Goal: Task Accomplishment & Management: Complete application form

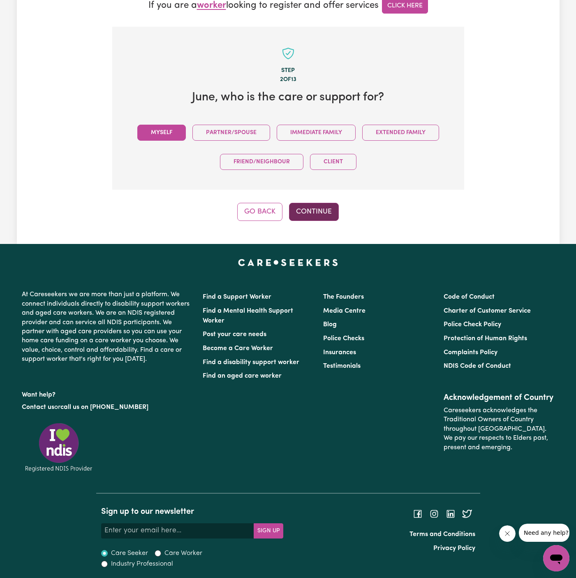
click at [312, 210] on button "Continue" at bounding box center [314, 212] width 50 height 18
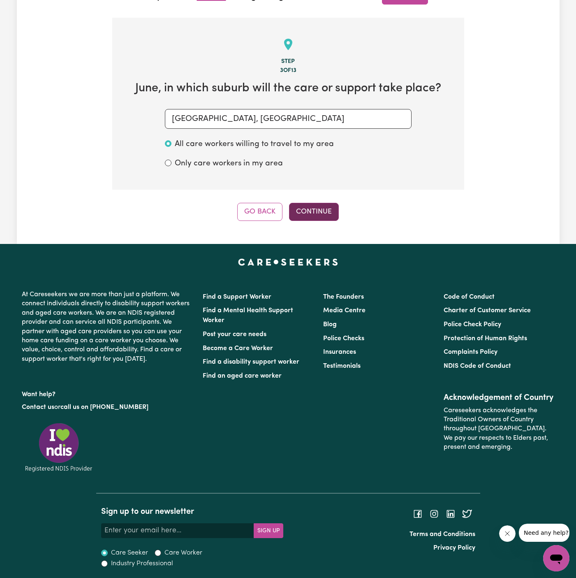
click at [318, 210] on button "Continue" at bounding box center [314, 212] width 50 height 18
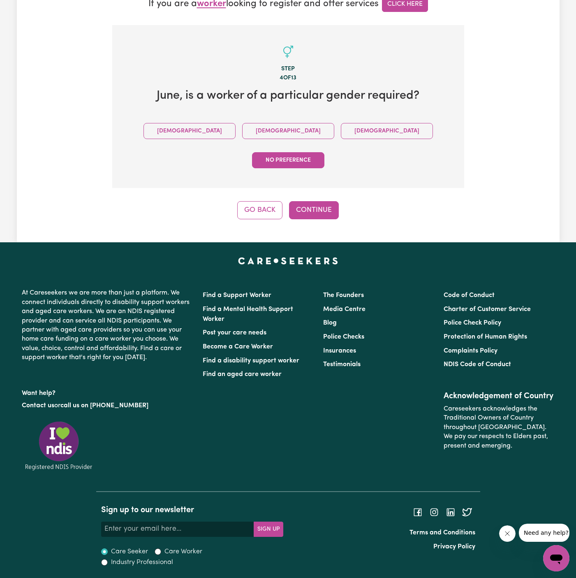
scroll to position [203, 0]
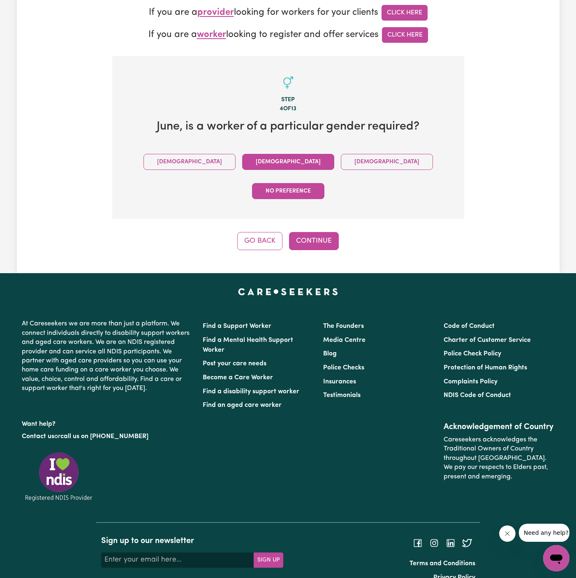
click at [242, 162] on button "[DEMOGRAPHIC_DATA]" at bounding box center [288, 162] width 92 height 16
click at [303, 232] on button "Continue" at bounding box center [314, 241] width 50 height 18
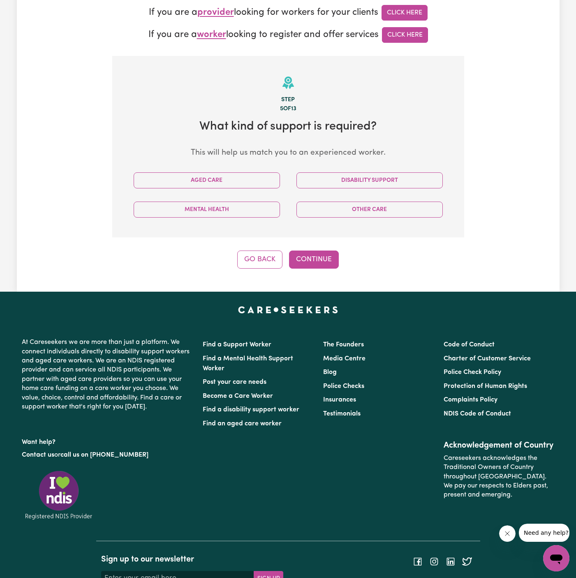
scroll to position [250, 0]
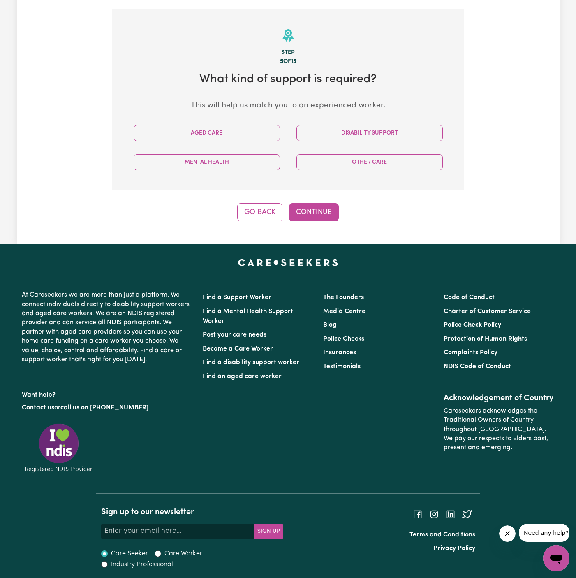
click at [355, 143] on div "Disability Support" at bounding box center [369, 132] width 163 height 29
click at [341, 128] on button "Disability Support" at bounding box center [369, 133] width 146 height 16
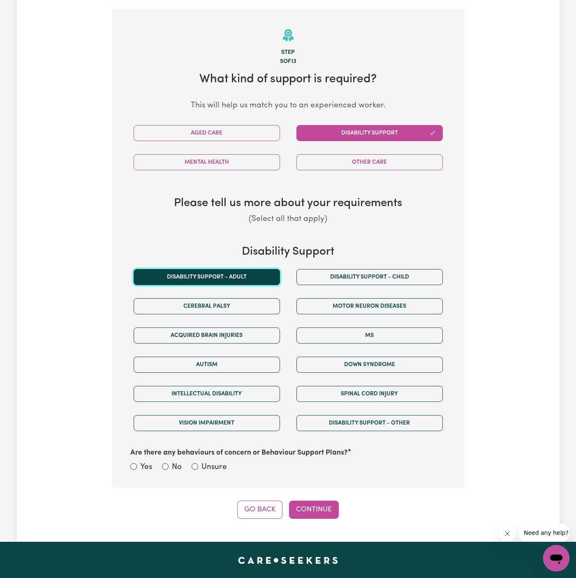
click at [255, 271] on button "Disability support - Adult" at bounding box center [207, 277] width 146 height 16
click at [213, 462] on label "Unsure" at bounding box center [213, 467] width 25 height 12
click at [198, 463] on input "Unsure" at bounding box center [195, 466] width 7 height 7
radio input "true"
click at [312, 508] on button "Continue" at bounding box center [314, 509] width 50 height 18
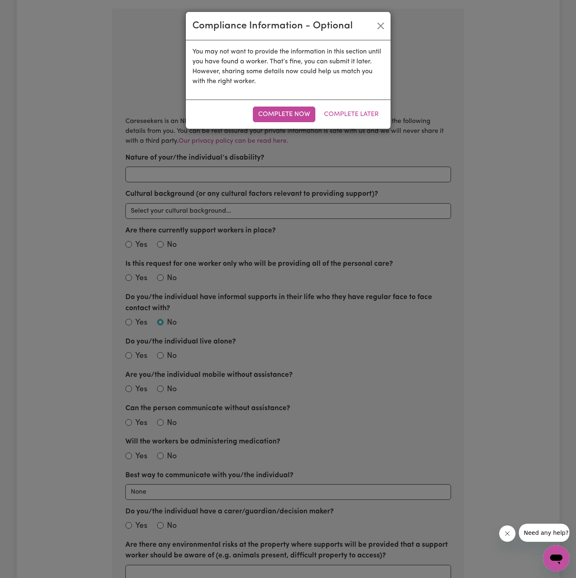
scroll to position [258, 0]
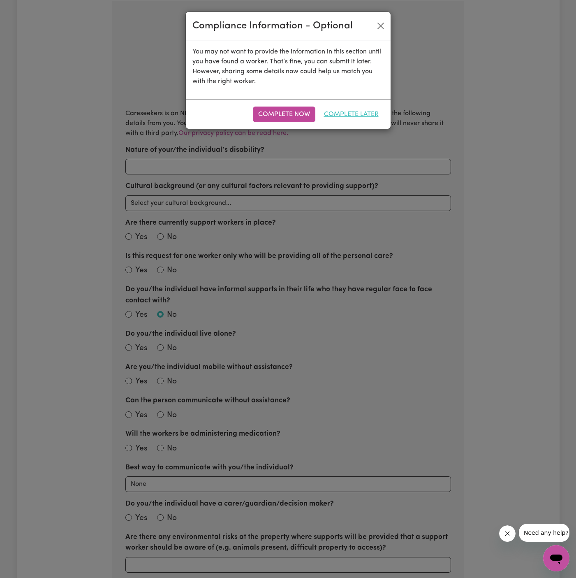
click at [352, 113] on button "Complete Later" at bounding box center [351, 114] width 65 height 16
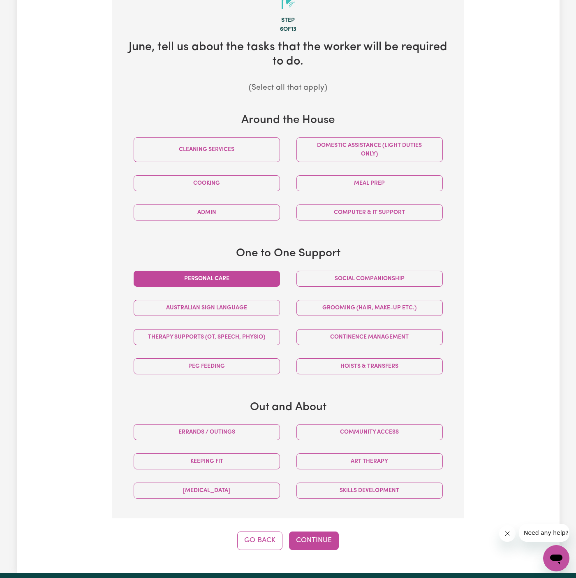
scroll to position [312, 0]
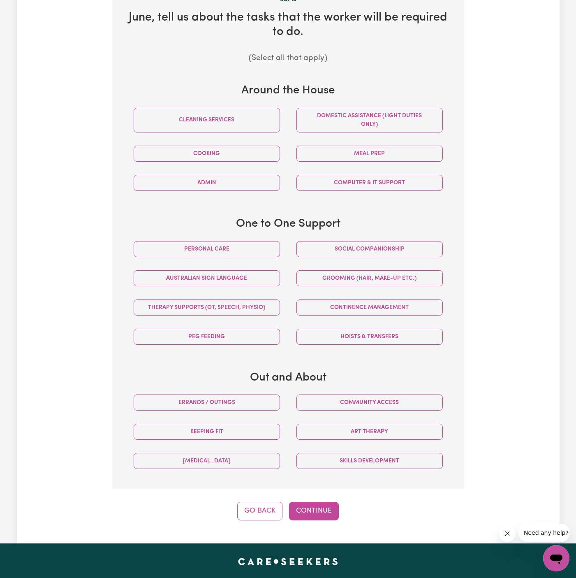
click at [373, 389] on div "Community access" at bounding box center [369, 402] width 163 height 29
click at [373, 394] on button "Community access" at bounding box center [369, 402] width 146 height 16
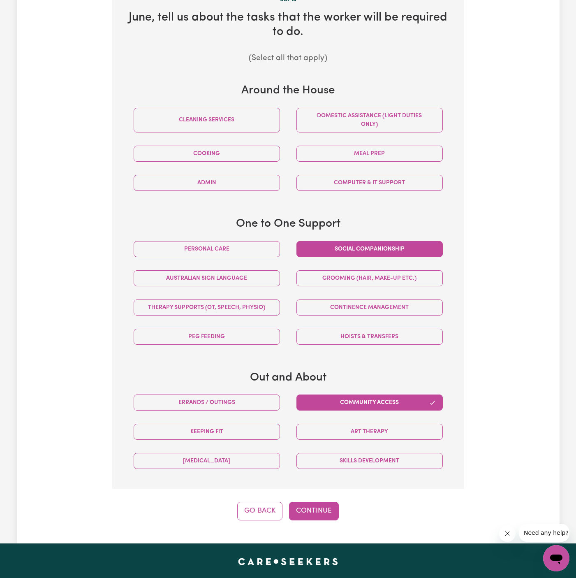
click at [373, 243] on button "Social companionship" at bounding box center [369, 249] width 146 height 16
click at [317, 505] on button "Continue" at bounding box center [314, 511] width 50 height 18
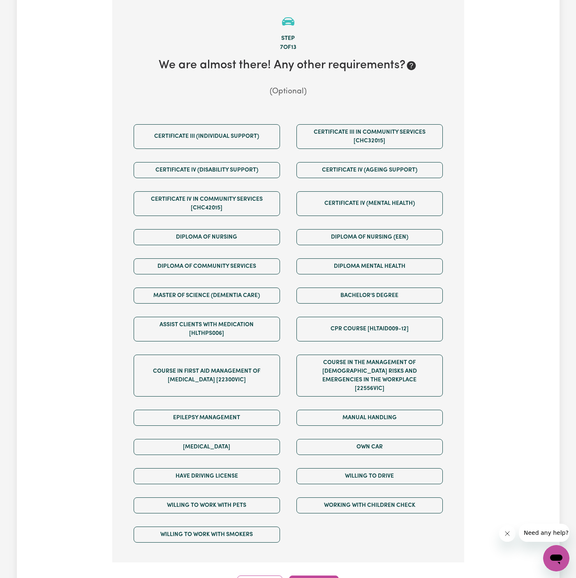
scroll to position [258, 0]
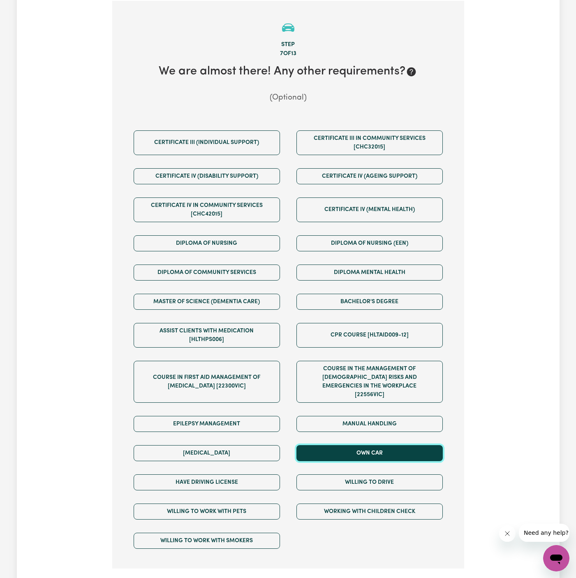
click at [367, 445] on button "Own Car" at bounding box center [369, 453] width 146 height 16
click at [367, 478] on div "Willing to drive" at bounding box center [369, 481] width 163 height 29
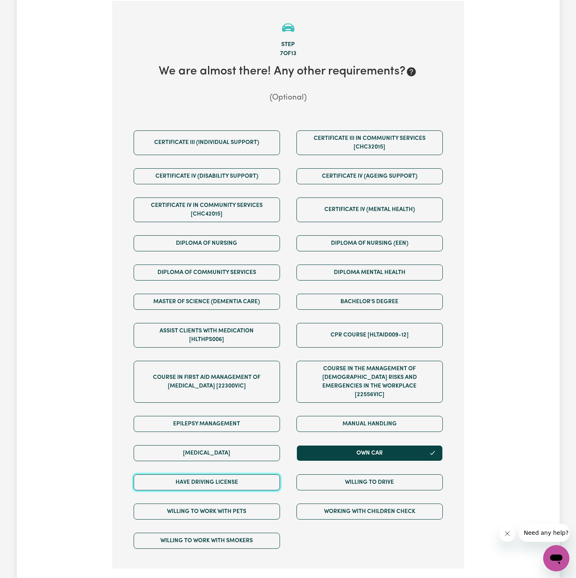
drag, startPoint x: 261, startPoint y: 472, endPoint x: 292, endPoint y: 472, distance: 30.4
click at [261, 474] on button "Have driving license" at bounding box center [207, 482] width 146 height 16
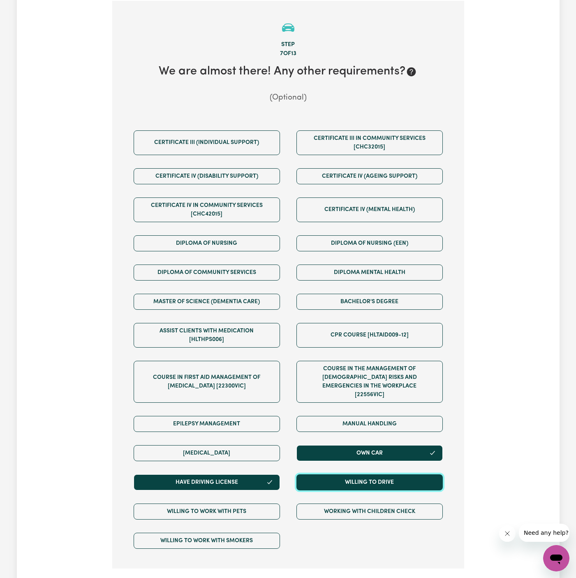
click at [374, 474] on button "Willing to drive" at bounding box center [369, 482] width 146 height 16
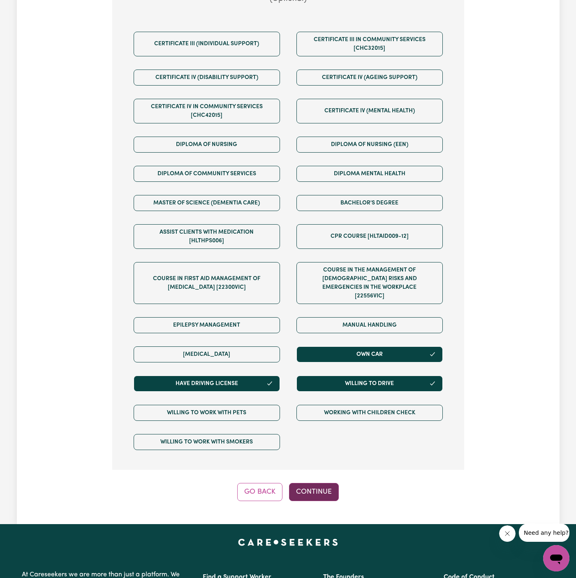
click at [311, 483] on button "Continue" at bounding box center [314, 492] width 50 height 18
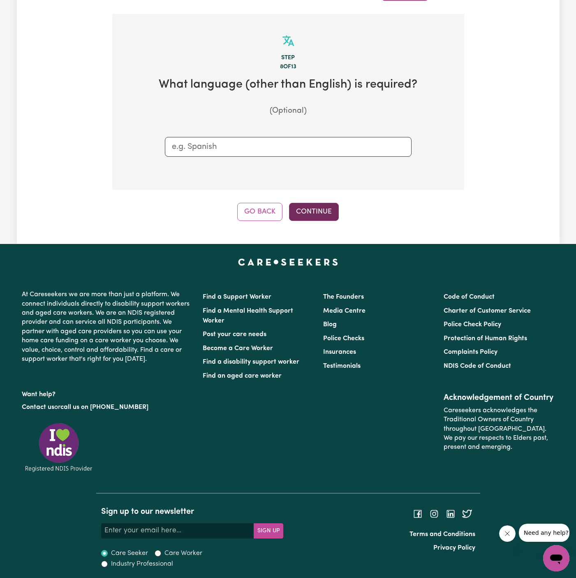
click at [315, 215] on button "Continue" at bounding box center [314, 212] width 50 height 18
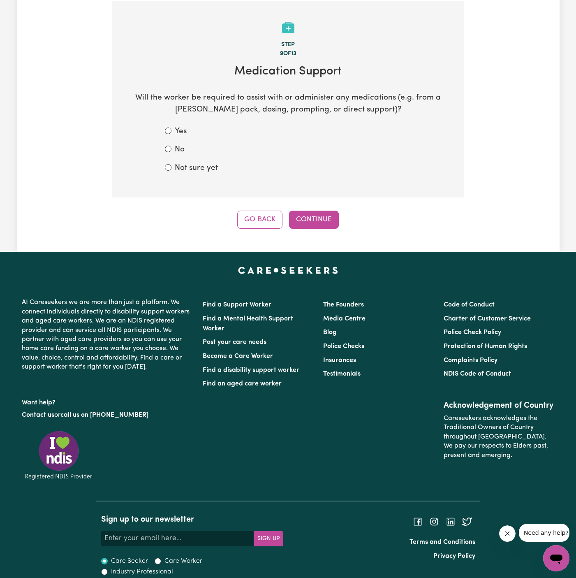
click at [178, 158] on form "Yes No Not sure yet" at bounding box center [288, 150] width 247 height 49
click at [178, 147] on label "No" at bounding box center [180, 150] width 10 height 12
click at [171, 147] on input "No" at bounding box center [168, 149] width 7 height 7
radio input "true"
click at [312, 215] on button "Continue" at bounding box center [314, 219] width 50 height 18
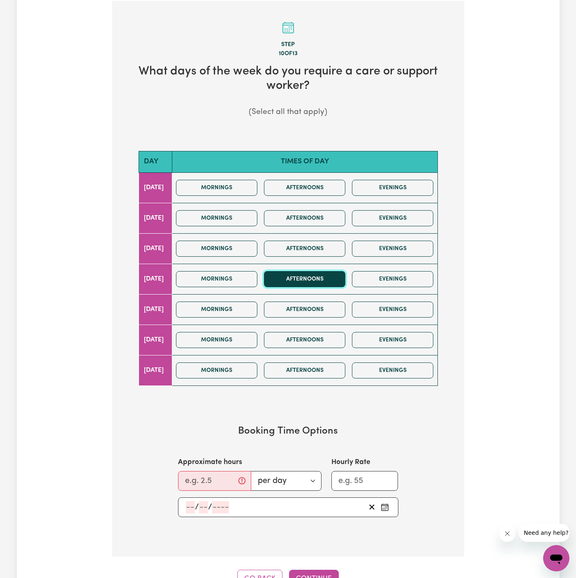
click at [305, 274] on button "Afternoons" at bounding box center [304, 279] width 81 height 16
click at [241, 271] on button "Mornings" at bounding box center [216, 279] width 81 height 16
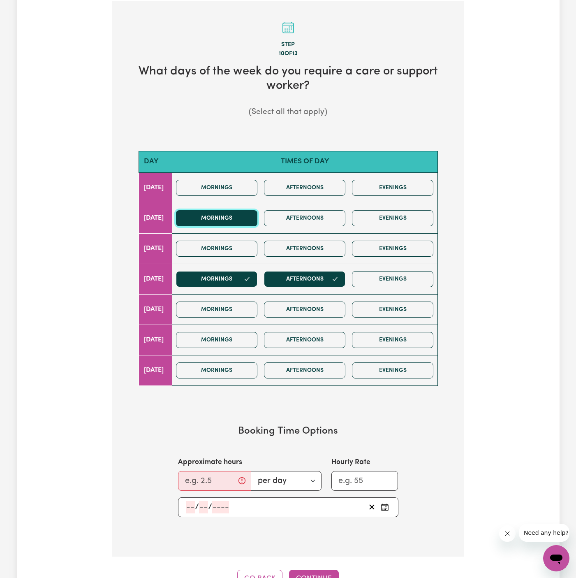
click at [235, 220] on button "Mornings" at bounding box center [216, 218] width 81 height 16
click at [252, 277] on button "Mornings" at bounding box center [216, 279] width 81 height 16
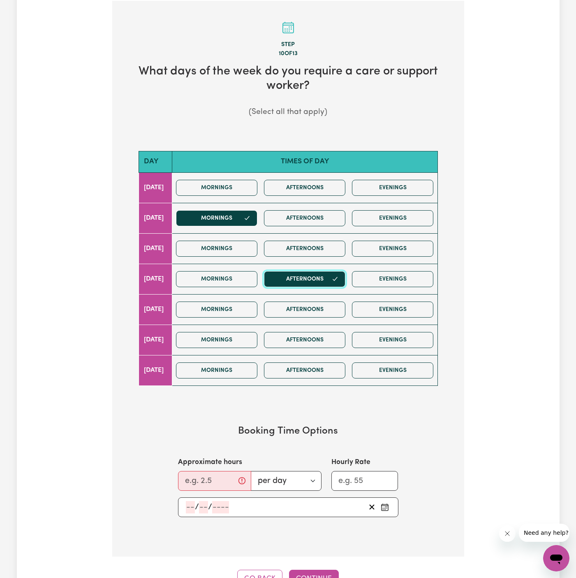
click at [314, 277] on button "Afternoons" at bounding box center [304, 279] width 81 height 16
click at [303, 215] on button "Afternoons" at bounding box center [304, 218] width 81 height 16
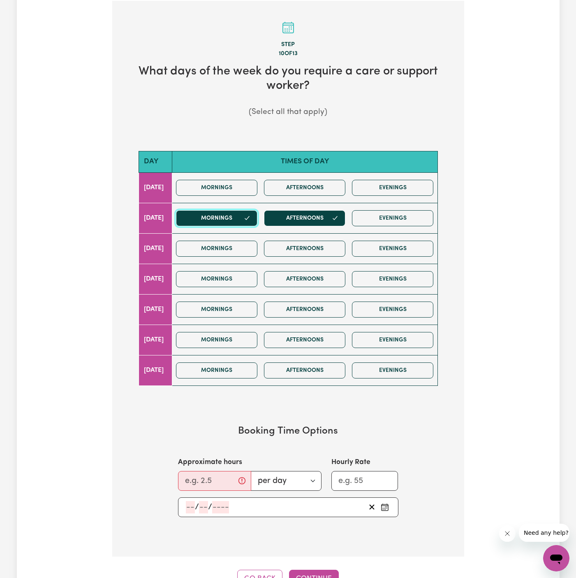
click at [230, 223] on button "Mornings" at bounding box center [216, 218] width 81 height 16
click at [197, 478] on input "Approximate hours" at bounding box center [214, 481] width 73 height 20
type input "4"
click at [189, 501] on input "number" at bounding box center [190, 507] width 9 height 12
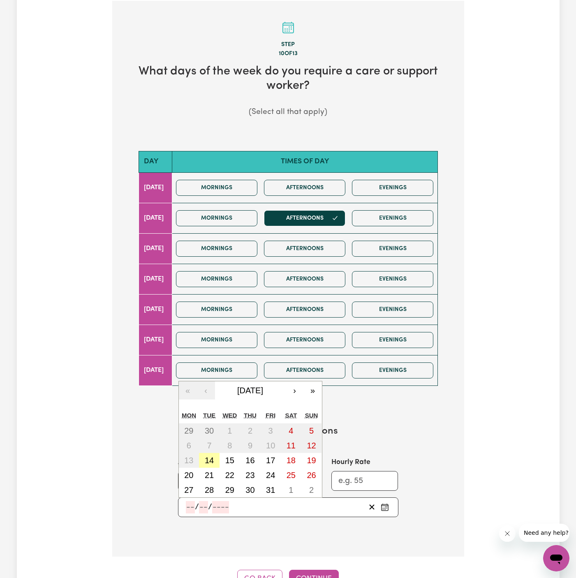
click at [210, 456] on abbr "14" at bounding box center [209, 460] width 9 height 9
type input "[DATE]"
type input "14"
type input "10"
type input "2025"
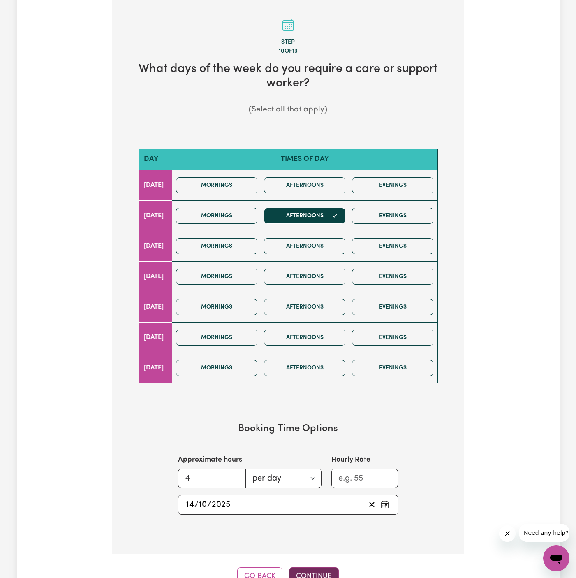
click at [308, 574] on button "Continue" at bounding box center [314, 576] width 50 height 18
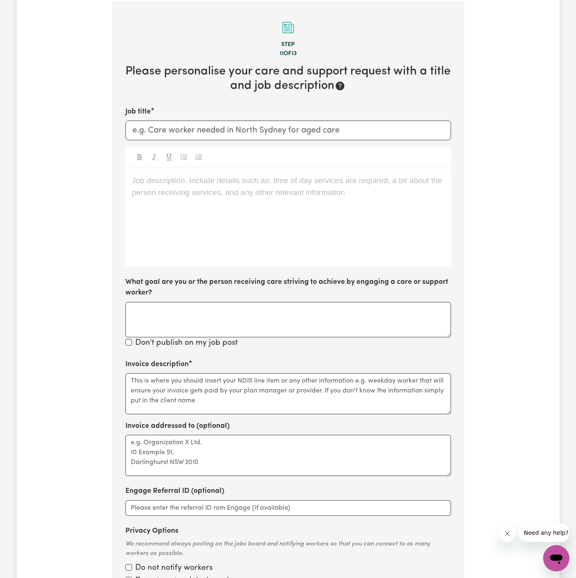
click at [294, 265] on div "Job description. Include details such as: time of day services are required, a …" at bounding box center [288, 217] width 326 height 99
click at [312, 186] on div "Job description. Include details such as: time of day services are required, a …" at bounding box center [288, 217] width 326 height 99
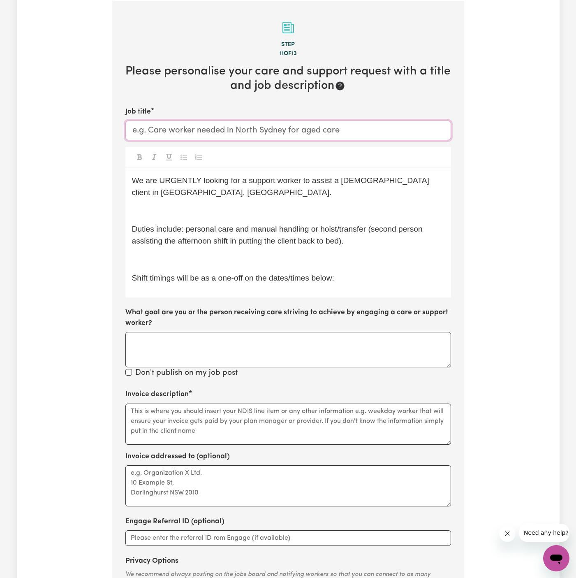
click at [217, 132] on input "Job title" at bounding box center [288, 130] width 326 height 20
type input "f"
click at [301, 128] on input "[DEMOGRAPHIC_DATA] Support Worker Needed In Seven Hilss, [GEOGRAPHIC_DATA]" at bounding box center [288, 130] width 326 height 20
drag, startPoint x: 336, startPoint y: 126, endPoint x: 268, endPoint y: 125, distance: 67.8
click at [268, 125] on input "[DEMOGRAPHIC_DATA] Support Worker Needed In [GEOGRAPHIC_DATA], [GEOGRAPHIC_DATA]" at bounding box center [288, 130] width 326 height 20
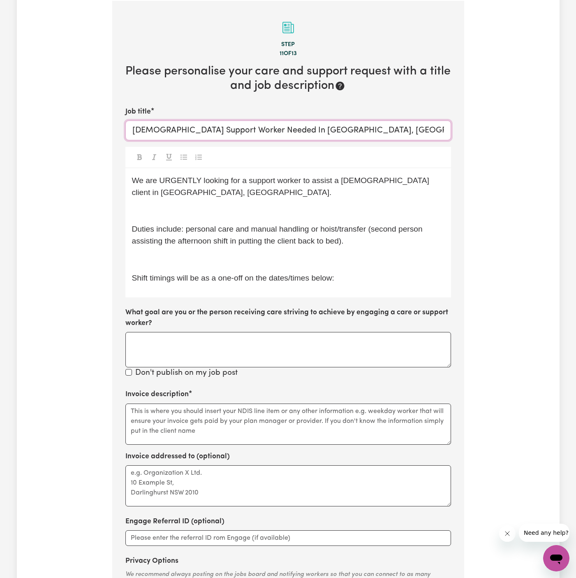
click at [268, 125] on input "[DEMOGRAPHIC_DATA] Support Worker Needed In [GEOGRAPHIC_DATA], [GEOGRAPHIC_DATA]" at bounding box center [288, 130] width 326 height 20
drag, startPoint x: 264, startPoint y: 130, endPoint x: 326, endPoint y: 132, distance: 61.7
click at [326, 132] on input "[DEMOGRAPHIC_DATA] Support Worker Needed In [GEOGRAPHIC_DATA], [GEOGRAPHIC_DATA]" at bounding box center [288, 130] width 326 height 20
type input "[DEMOGRAPHIC_DATA] Support Worker Needed In [GEOGRAPHIC_DATA], [GEOGRAPHIC_DATA]"
click at [342, 187] on p "We are URGENTLY looking for a support worker to assist a [DEMOGRAPHIC_DATA] cli…" at bounding box center [288, 187] width 312 height 24
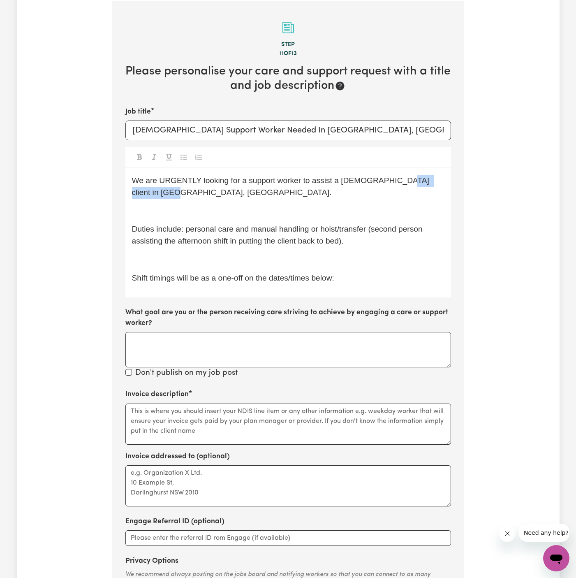
drag, startPoint x: 385, startPoint y: 181, endPoint x: 150, endPoint y: 192, distance: 235.0
click at [150, 192] on span "We are URGENTLY looking for a support worker to assist a [DEMOGRAPHIC_DATA] cli…" at bounding box center [282, 186] width 300 height 21
click at [150, 213] on p "﻿" at bounding box center [288, 211] width 312 height 12
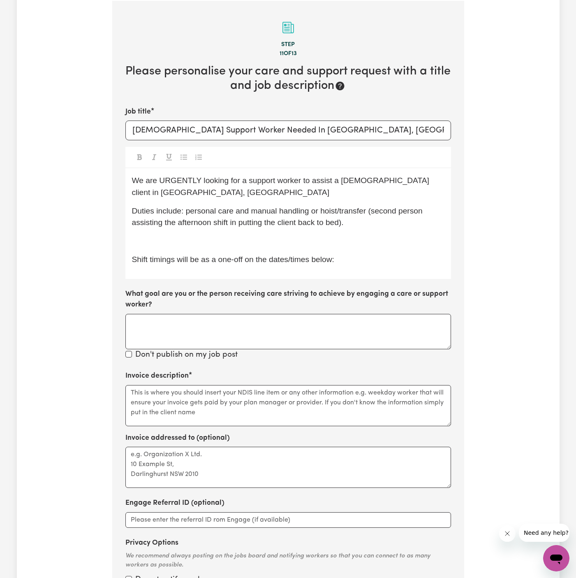
click at [172, 179] on span "We are URGENTLY looking for a support worker to assist a [DEMOGRAPHIC_DATA] cli…" at bounding box center [282, 186] width 300 height 21
click at [224, 181] on span "We are looking for a support worker to assist a [DEMOGRAPHIC_DATA] client in [G…" at bounding box center [274, 186] width 284 height 21
click at [203, 181] on span "We are looking for a support worker to assist a [DEMOGRAPHIC_DATA] client in [G…" at bounding box center [274, 186] width 284 height 21
click at [279, 187] on div "We are looking for a [DEMOGRAPHIC_DATA] support worker to assist a [DEMOGRAPHIC…" at bounding box center [288, 223] width 326 height 111
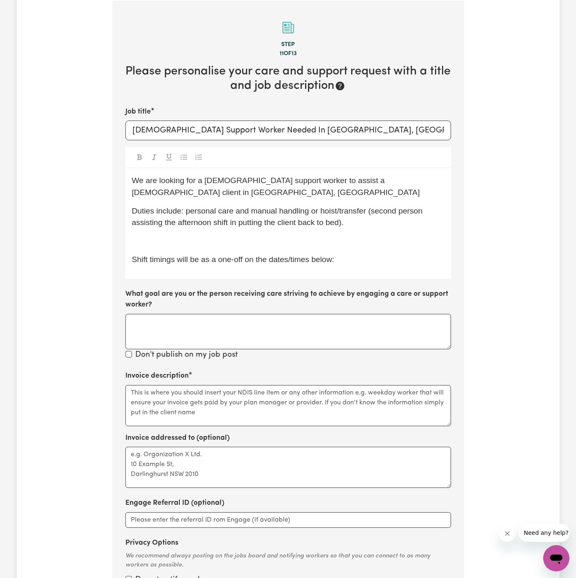
click at [327, 182] on span "We are looking for a [DEMOGRAPHIC_DATA] support worker to assist a [DEMOGRAPHIC…" at bounding box center [276, 186] width 288 height 21
click at [361, 206] on span "Duties include: personal care and manual handling or hoist/transfer (second per…" at bounding box center [278, 216] width 293 height 21
click at [208, 206] on span "Duties include: personal care and manual handling or hoist/transfer (second per…" at bounding box center [278, 216] width 293 height 21
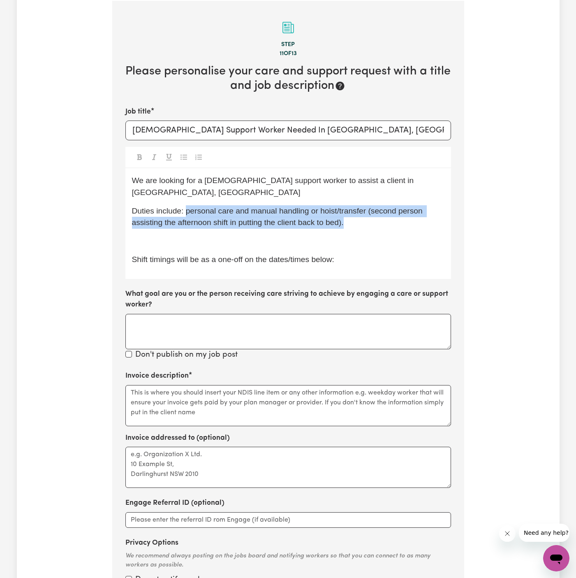
drag, startPoint x: 185, startPoint y: 197, endPoint x: 352, endPoint y: 212, distance: 168.4
click at [352, 212] on p "Duties include: personal care and manual handling or hoist/transfer (second per…" at bounding box center [288, 217] width 312 height 24
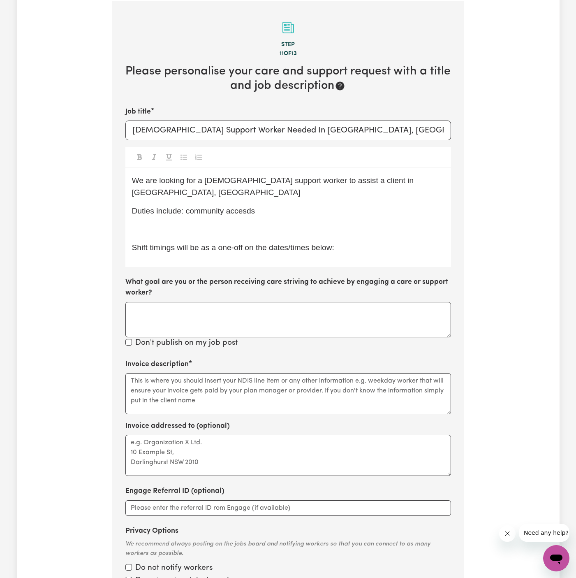
click at [248, 223] on p "﻿" at bounding box center [288, 229] width 312 height 12
click at [248, 224] on span "Shift timings will be as a one-off on the dates/times below:" at bounding box center [233, 228] width 202 height 9
click at [250, 206] on span "Duties include: community accesds" at bounding box center [193, 210] width 123 height 9
click at [258, 205] on p "Duties include: community accesss" at bounding box center [288, 211] width 312 height 12
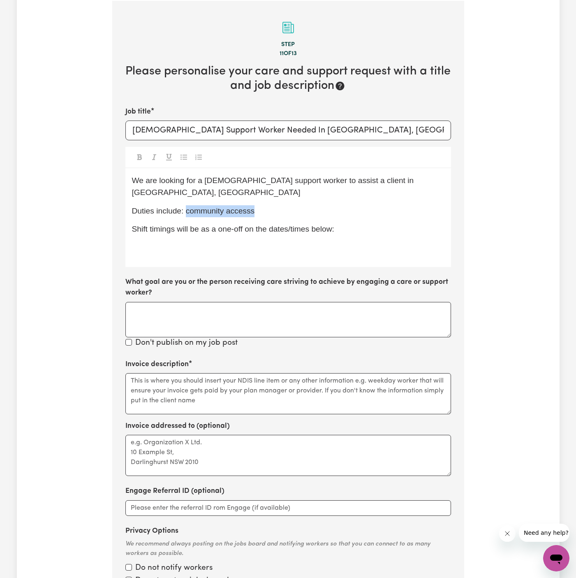
drag, startPoint x: 266, startPoint y: 202, endPoint x: 188, endPoint y: 198, distance: 78.6
click at [188, 205] on p "Duties include: community accesss" at bounding box center [288, 211] width 312 height 12
copy span "ommunity accesss"
click at [189, 224] on span "Shift timings will be as a one-off on the dates/times below:" at bounding box center [233, 228] width 202 height 9
drag, startPoint x: 187, startPoint y: 196, endPoint x: 377, endPoint y: 205, distance: 190.6
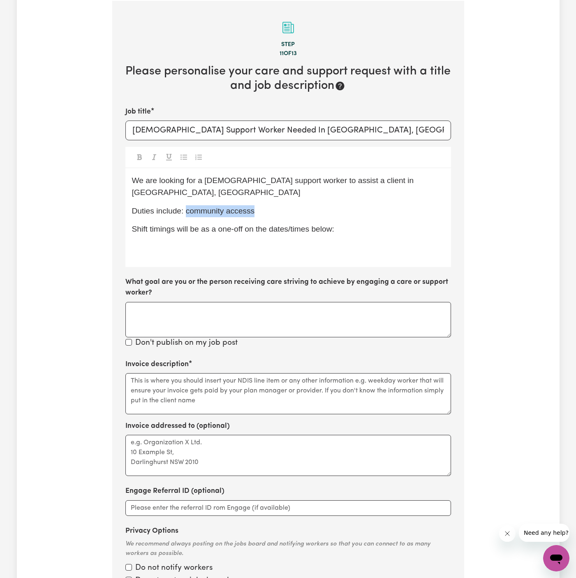
click at [377, 205] on div "We are looking for a [DEMOGRAPHIC_DATA] support worker to assist a client in [G…" at bounding box center [288, 217] width 326 height 99
copy span "community accesss"
click at [257, 453] on textarea "Invoice addressed to (optional)" at bounding box center [288, 455] width 326 height 41
click at [241, 379] on textarea "Invoice description" at bounding box center [288, 393] width 326 height 41
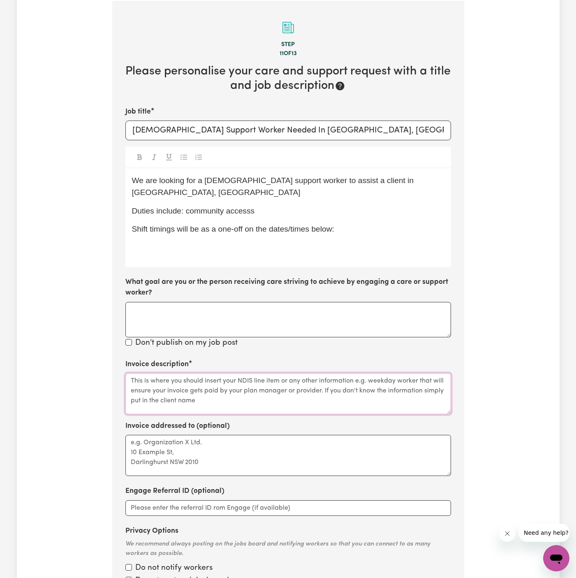
paste textarea "community accesss"
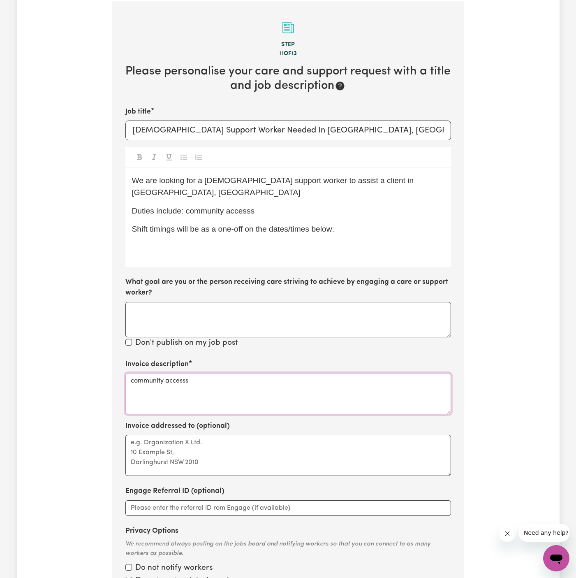
type textarea "community accesss"
click at [225, 447] on textarea "Invoice addressed to (optional)" at bounding box center [288, 455] width 326 height 41
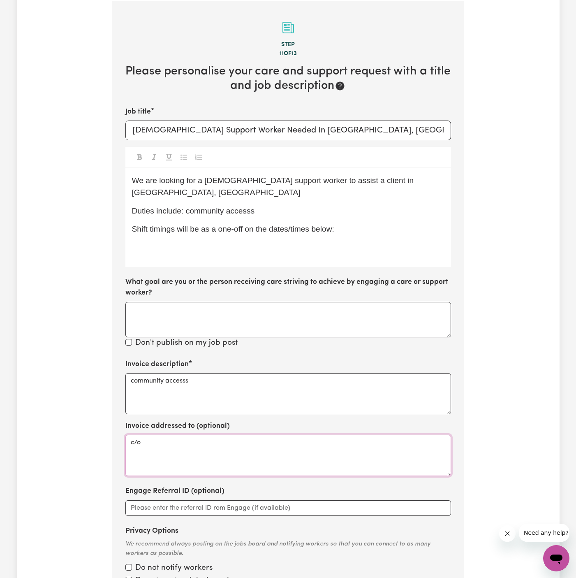
paste textarea "Chosen Family"
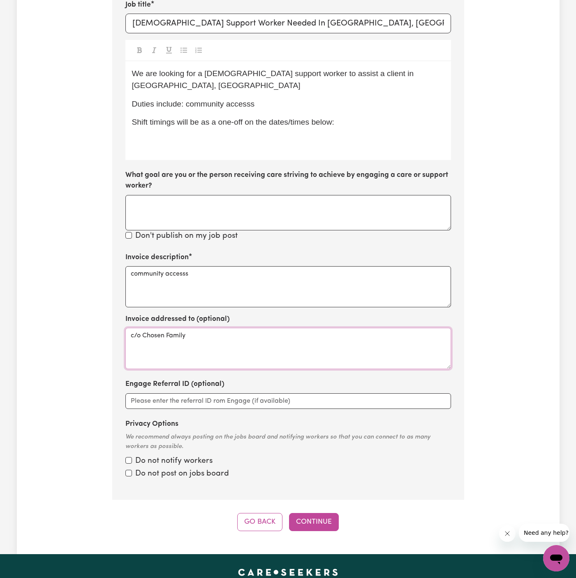
scroll to position [377, 0]
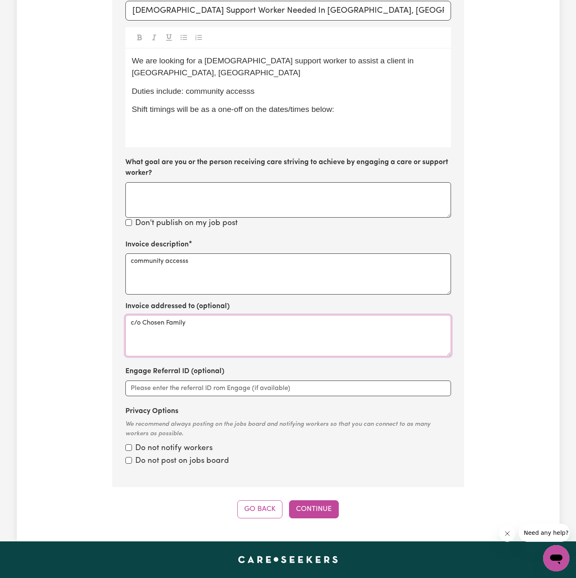
type textarea "c/o Chosen Family"
click at [128, 444] on input "Privacy Options" at bounding box center [128, 447] width 7 height 7
checkbox input "true"
click at [128, 460] on input "Privacy Options" at bounding box center [128, 460] width 7 height 7
checkbox input "true"
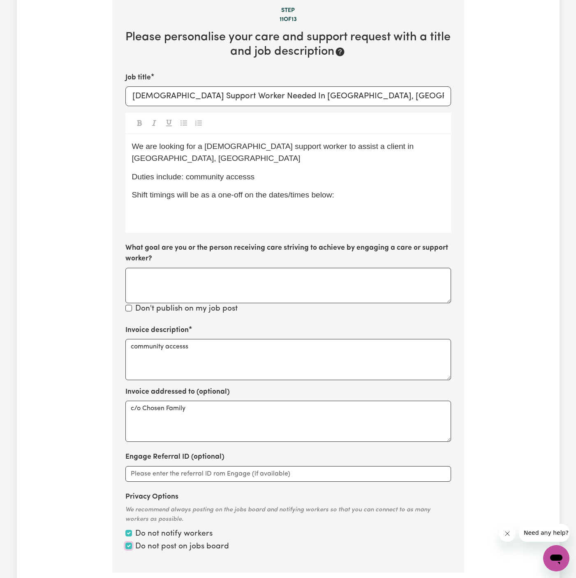
scroll to position [277, 0]
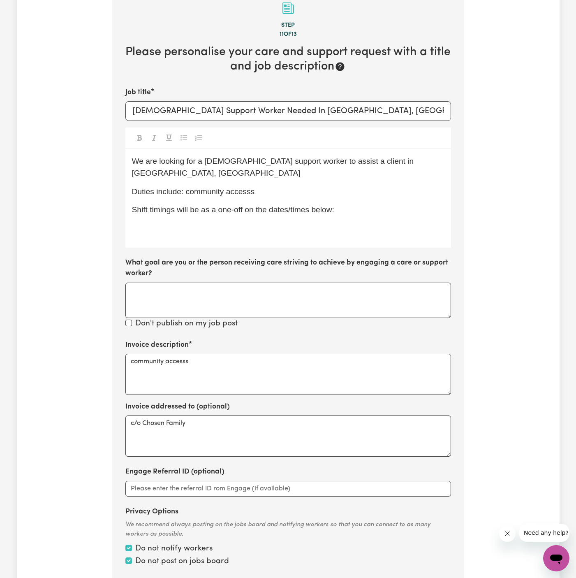
click at [350, 204] on div "We are looking for a [DEMOGRAPHIC_DATA] support worker to assist a client in [G…" at bounding box center [288, 198] width 326 height 99
click at [275, 230] on div "We are looking for a [DEMOGRAPHIC_DATA] support worker to assist a client in [G…" at bounding box center [288, 198] width 326 height 99
click at [199, 208] on div "We are looking for a [DEMOGRAPHIC_DATA] support worker to assist a client in [G…" at bounding box center [288, 198] width 326 height 99
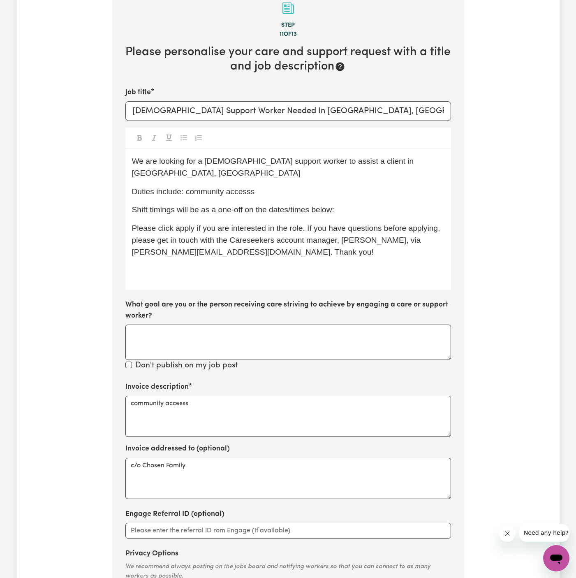
click at [241, 187] on span "Duties include: community accesss" at bounding box center [193, 191] width 123 height 9
click at [239, 396] on textarea "community accesss" at bounding box center [288, 416] width 326 height 41
type textarea "community access"
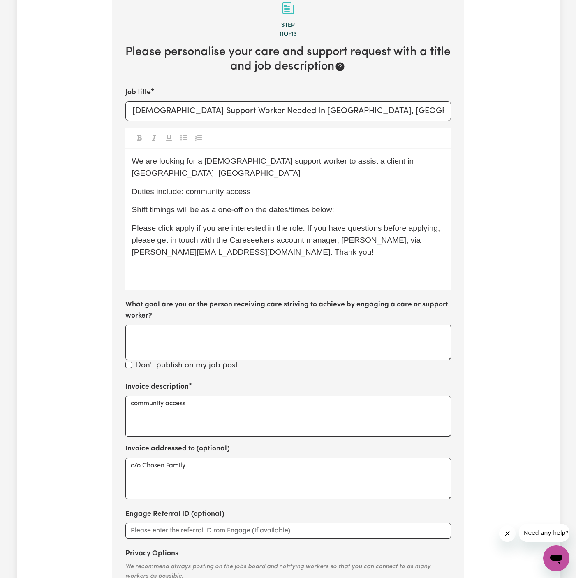
click at [255, 224] on span "Please click apply if you are interested in the role. If you have questions bef…" at bounding box center [287, 240] width 310 height 32
click at [253, 188] on div "We are looking for a [DEMOGRAPHIC_DATA] support worker to assist a client in [G…" at bounding box center [288, 219] width 326 height 141
click at [337, 204] on div "We are looking for a [DEMOGRAPHIC_DATA] support worker to assist a client in [G…" at bounding box center [288, 219] width 326 height 141
drag, startPoint x: 260, startPoint y: 198, endPoint x: 435, endPoint y: 198, distance: 174.7
click at [435, 204] on p "Shift timings will be as a one-off on the dates/times below:" at bounding box center [288, 210] width 312 height 12
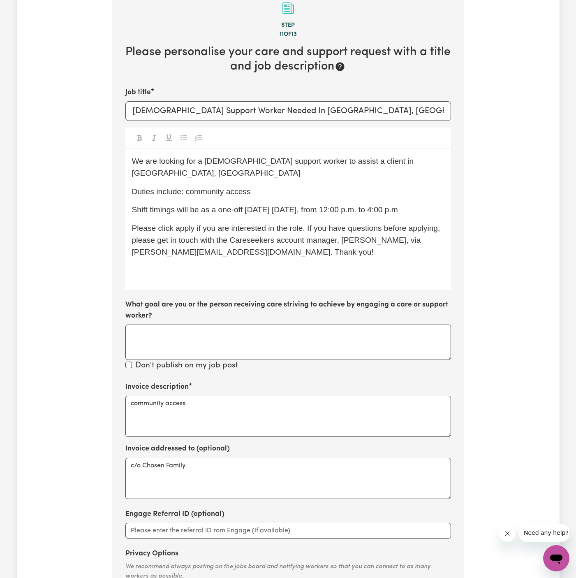
click at [298, 205] on span "Shift timings will be as a one-off [DATE] [DATE], from 12:00 p.m. to 4:00 p.m" at bounding box center [265, 209] width 266 height 9
click at [279, 205] on span "Shift timings will be as a one-off [DATE] 14/10, from 12:00 p.m. to 4:00 p.m" at bounding box center [262, 209] width 261 height 9
click at [187, 224] on span "Please click apply if you are interested in the role. If you have questions bef…" at bounding box center [287, 240] width 310 height 32
click at [281, 265] on p "﻿" at bounding box center [288, 271] width 312 height 12
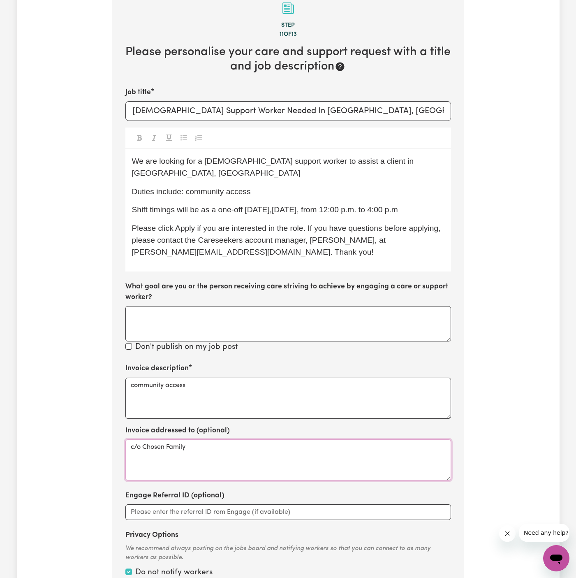
click at [220, 439] on textarea "c/o Chosen Family" at bounding box center [288, 459] width 326 height 41
click at [283, 186] on p "Duties include: community access" at bounding box center [288, 192] width 312 height 12
click at [273, 205] on span "Shift timings will be as a one-off [DATE],[DATE], from 12:00 p.m. to 4:00 p.m" at bounding box center [265, 209] width 266 height 9
click at [283, 205] on span "Shift timings will be as a one-off [DATE],[DATE], from 12:00 p.m. to 4:00 p.m" at bounding box center [265, 209] width 266 height 9
click at [265, 205] on span "Shift timings will be as a one-off [DATE],[DATE], from 12:00 p.m. to 4:00 p.m" at bounding box center [265, 209] width 266 height 9
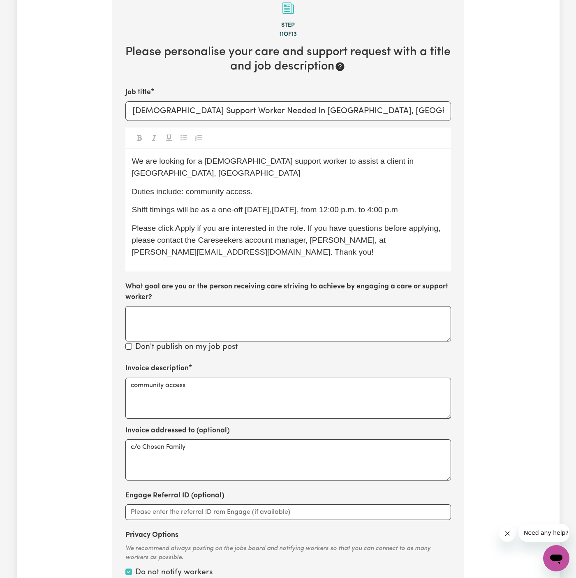
click at [269, 205] on span "Shift timings will be as a one-off [DATE],[DATE], from 12:00 p.m. to 4:00 p.m" at bounding box center [265, 209] width 266 height 9
click at [267, 205] on span "Shift timings will be as a one-off [DATE],[DATE], from 12:00 p.m. to 4:00 p.m" at bounding box center [265, 209] width 266 height 9
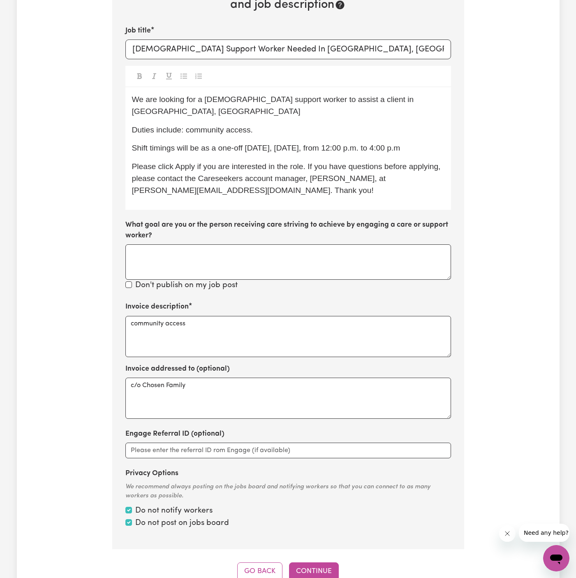
scroll to position [404, 0]
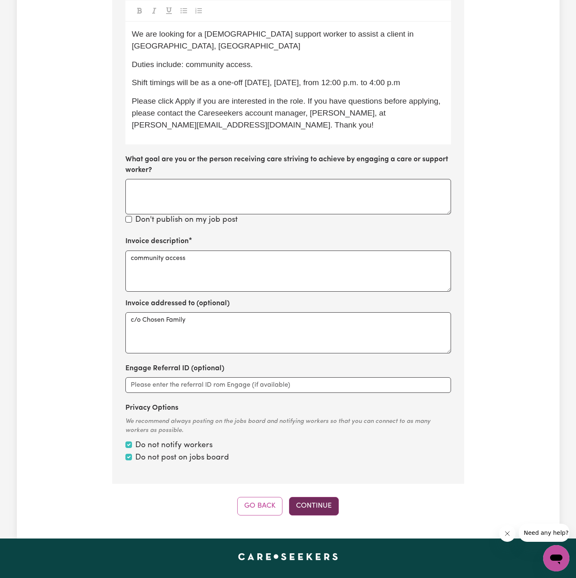
click at [321, 497] on button "Continue" at bounding box center [314, 506] width 50 height 18
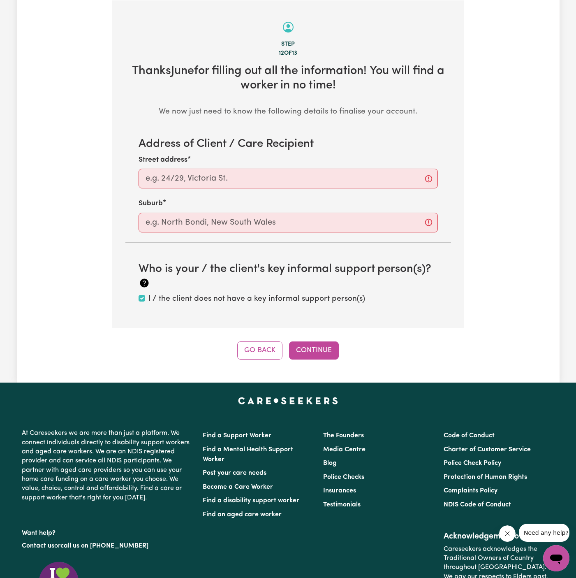
scroll to position [258, 0]
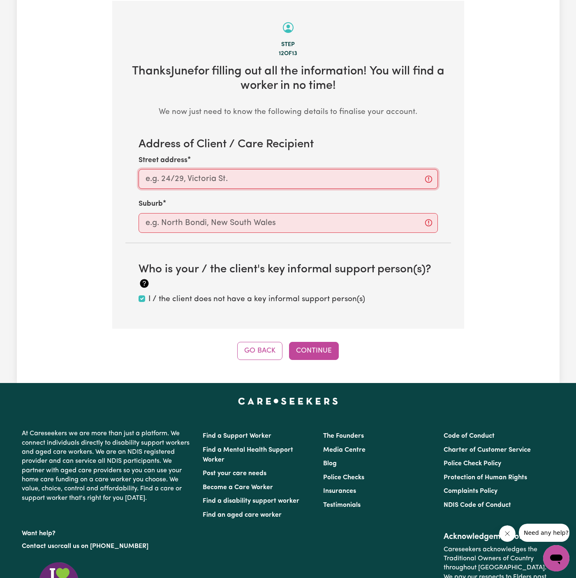
click at [202, 178] on input "Street address" at bounding box center [288, 179] width 299 height 20
click at [300, 194] on section "Address of Client / Care Recipient Street address Suburb" at bounding box center [288, 185] width 326 height 95
drag, startPoint x: 300, startPoint y: 194, endPoint x: 300, endPoint y: 188, distance: 5.8
click at [300, 188] on section "Address of Client / Care Recipient Street address Suburb" at bounding box center [288, 185] width 326 height 95
click at [305, 176] on input "Street address" at bounding box center [288, 179] width 299 height 20
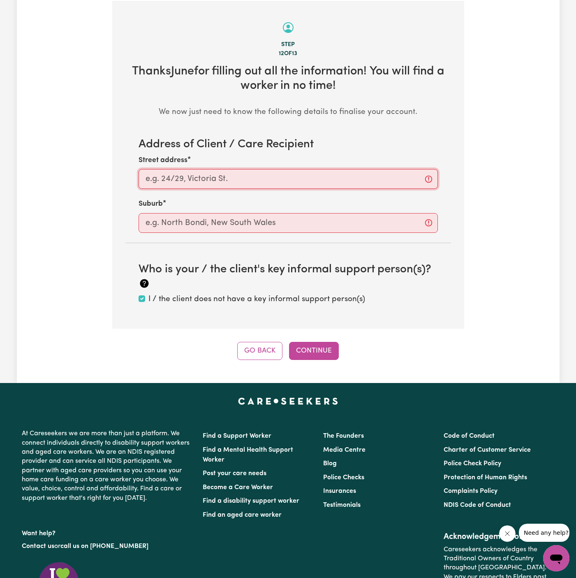
paste input "[GEOGRAPHIC_DATA]"
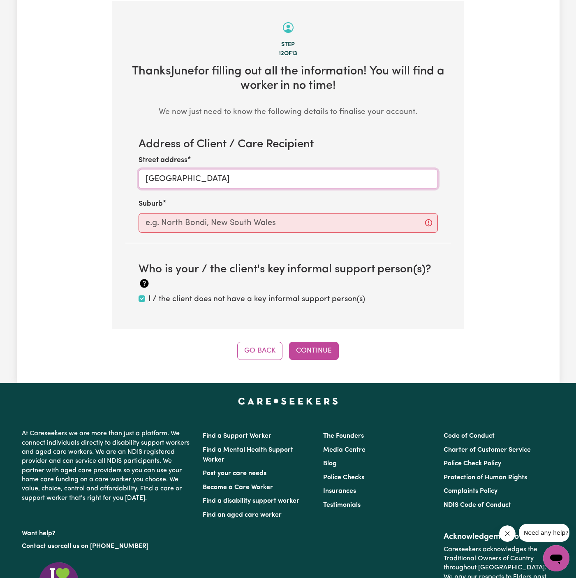
type input "[GEOGRAPHIC_DATA]"
click at [286, 213] on input "text" at bounding box center [288, 223] width 299 height 20
paste input "[GEOGRAPHIC_DATA]"
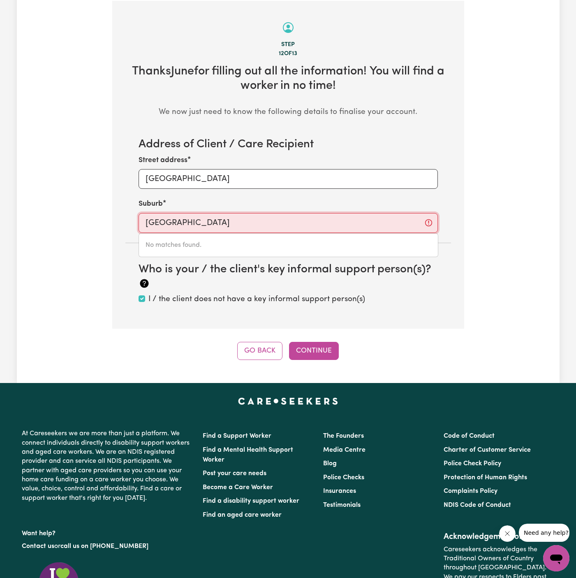
click at [149, 224] on input "[GEOGRAPHIC_DATA]" at bounding box center [288, 223] width 299 height 20
type input "[GEOGRAPHIC_DATA]"
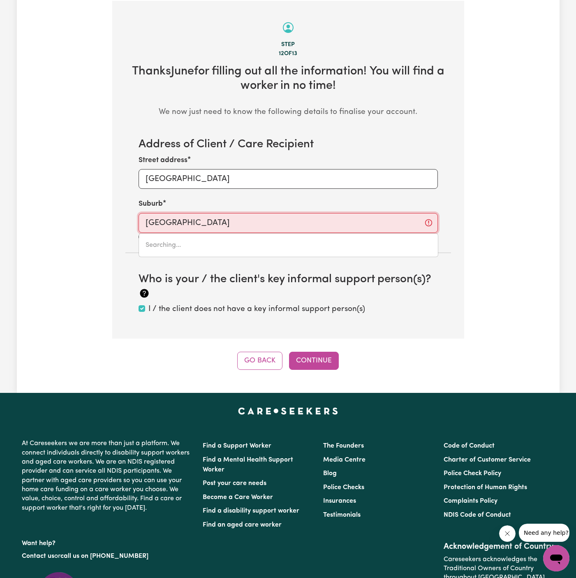
type input "[GEOGRAPHIC_DATA], [GEOGRAPHIC_DATA], 2147"
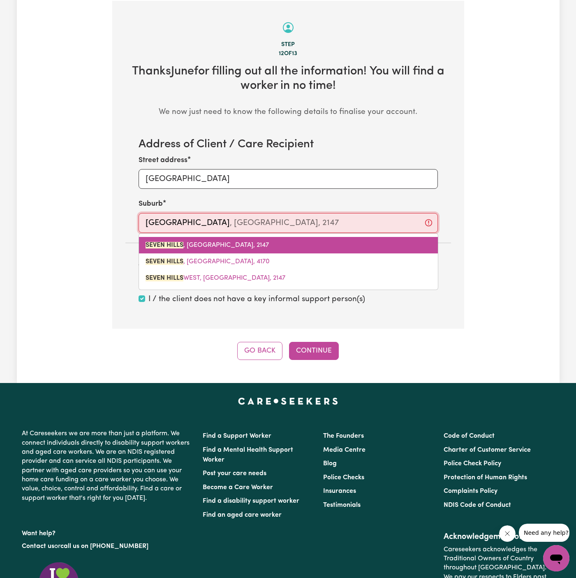
click at [218, 237] on link "[GEOGRAPHIC_DATA] , [GEOGRAPHIC_DATA], 2147" at bounding box center [288, 245] width 299 height 16
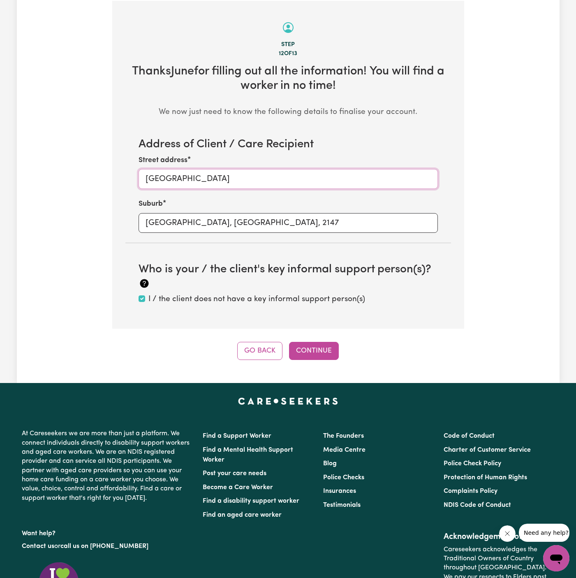
click at [148, 180] on input "[GEOGRAPHIC_DATA]" at bounding box center [288, 179] width 299 height 20
type input "[GEOGRAPHIC_DATA]"
click at [329, 349] on button "Continue" at bounding box center [314, 351] width 50 height 18
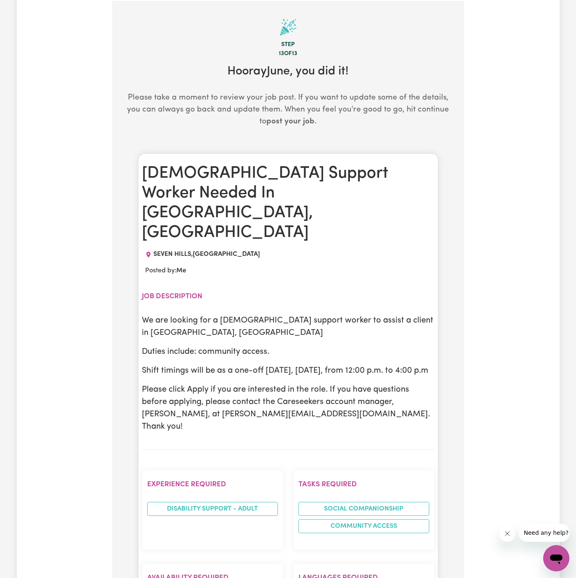
scroll to position [319, 0]
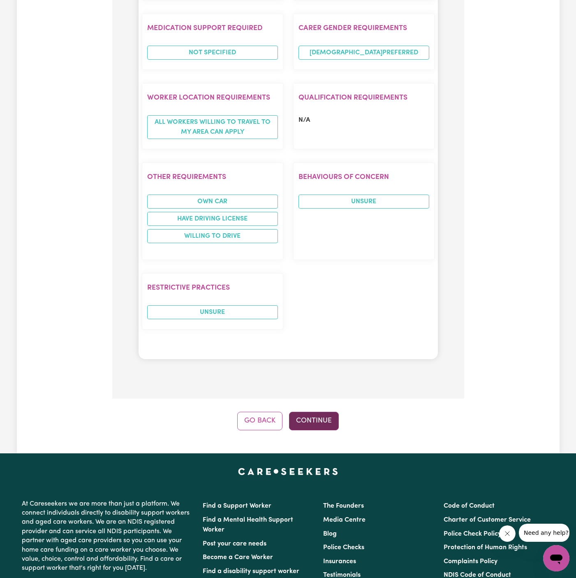
click at [314, 412] on button "Continue" at bounding box center [314, 421] width 50 height 18
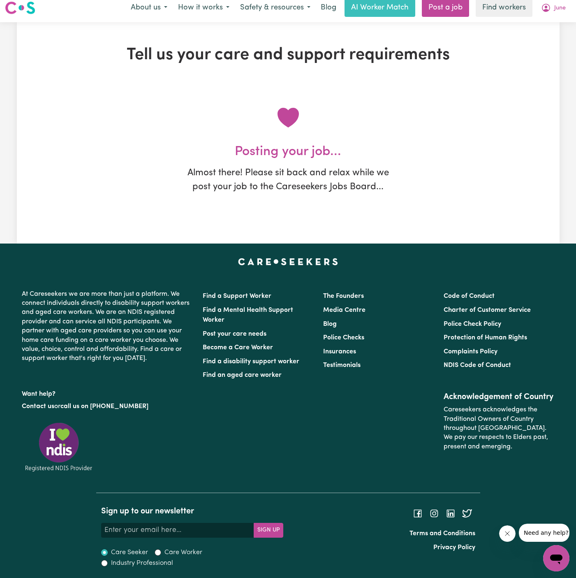
scroll to position [0, 0]
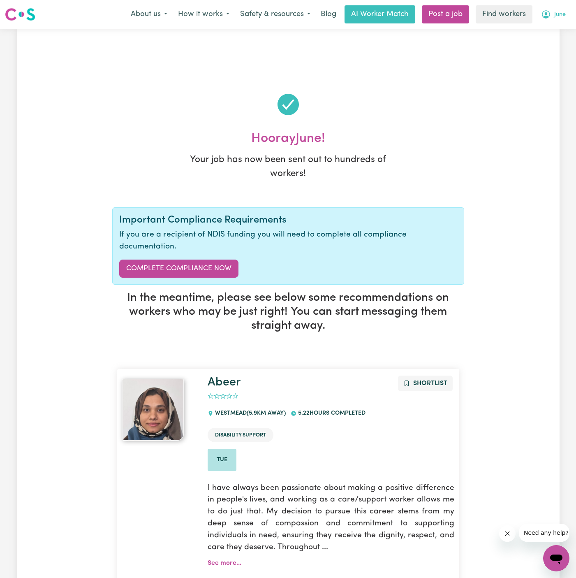
click at [557, 15] on span "June" at bounding box center [560, 14] width 12 height 9
click at [560, 14] on span "June" at bounding box center [560, 14] width 12 height 9
click at [560, 26] on link "My Dashboard" at bounding box center [538, 32] width 65 height 16
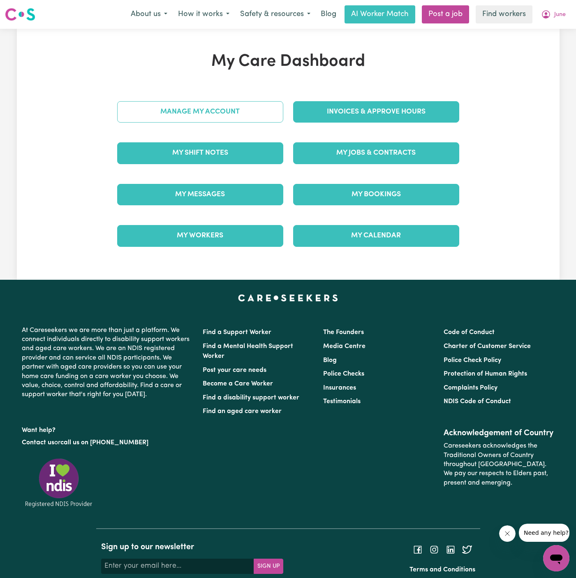
click at [254, 116] on div "Manage My Account" at bounding box center [200, 111] width 176 height 41
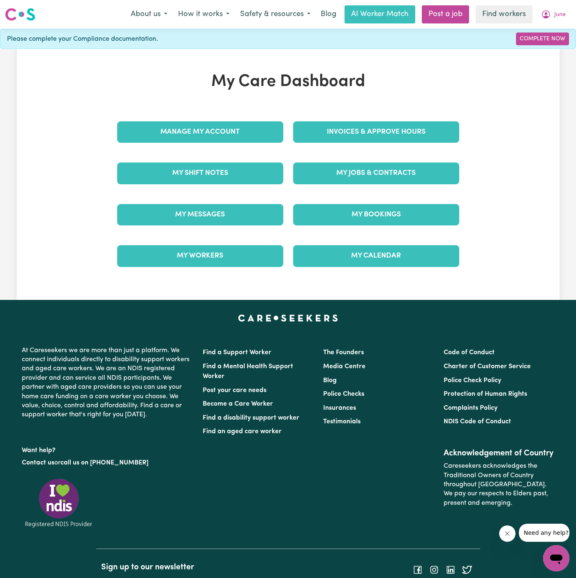
click at [253, 116] on div "Manage My Account" at bounding box center [200, 131] width 176 height 41
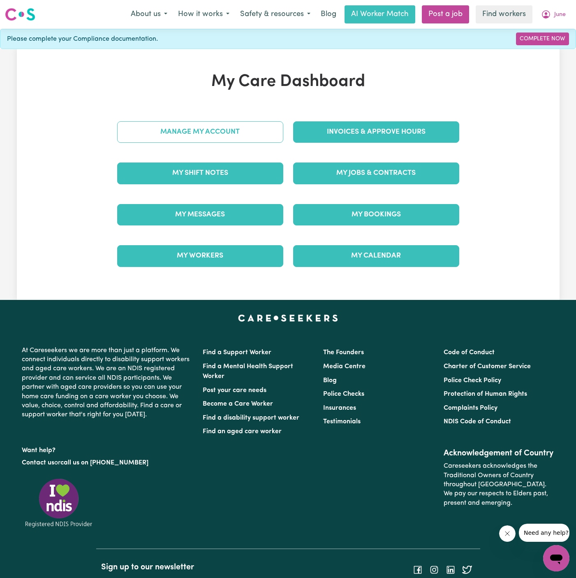
click at [254, 127] on link "Manage My Account" at bounding box center [200, 131] width 166 height 21
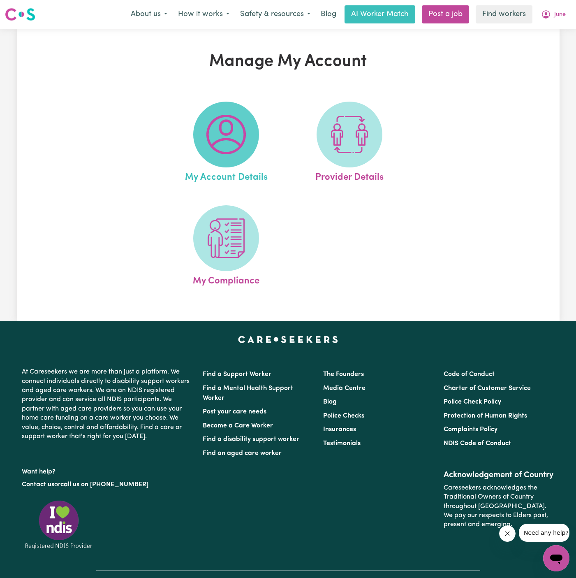
click at [251, 128] on span at bounding box center [226, 135] width 66 height 66
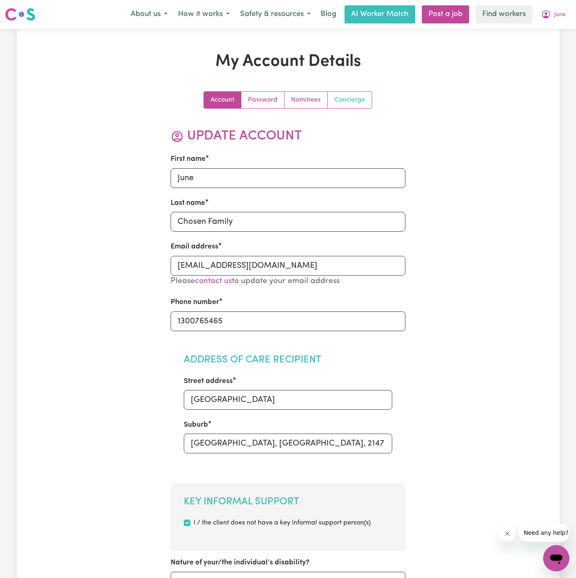
click at [349, 106] on link "Concierge" at bounding box center [350, 100] width 44 height 16
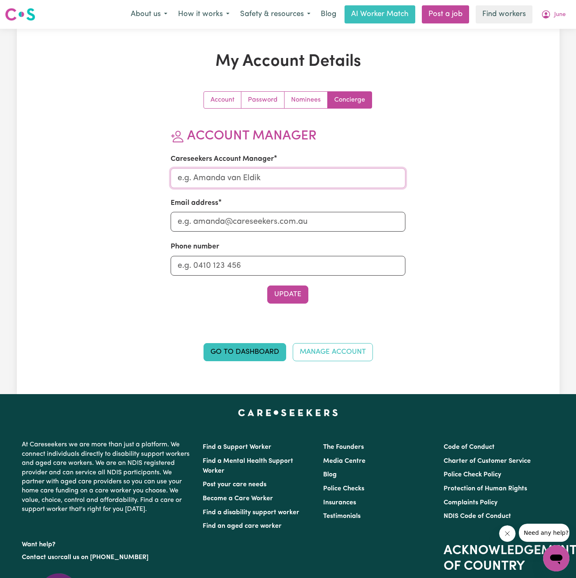
click at [320, 174] on input "Careseekers Account Manager" at bounding box center [288, 178] width 235 height 20
click at [312, 216] on input "Email address" at bounding box center [288, 222] width 235 height 20
click at [302, 185] on input "a" at bounding box center [288, 178] width 235 height 20
click at [300, 166] on div "Careseekers Account Manager aa" at bounding box center [288, 171] width 235 height 34
click at [300, 177] on input "aa" at bounding box center [288, 178] width 235 height 20
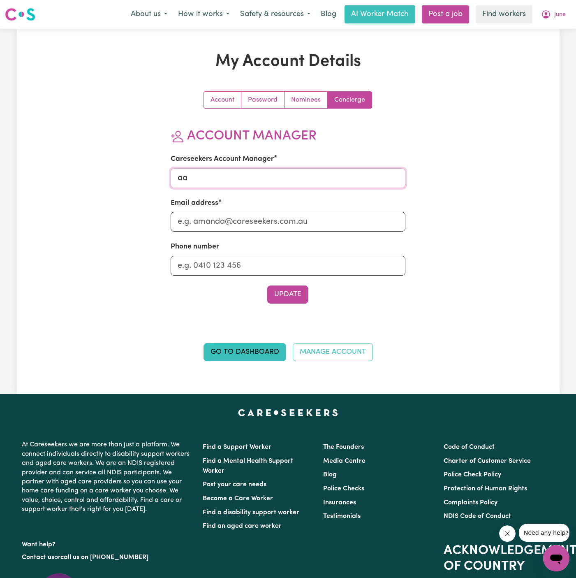
click at [300, 177] on input "aa" at bounding box center [288, 178] width 235 height 20
type input "[PERSON_NAME]"
click at [287, 226] on input "Email address" at bounding box center [288, 222] width 235 height 20
type input "[PERSON_NAME][EMAIL_ADDRESS][DOMAIN_NAME]"
click at [234, 256] on input "Phone number" at bounding box center [288, 266] width 235 height 20
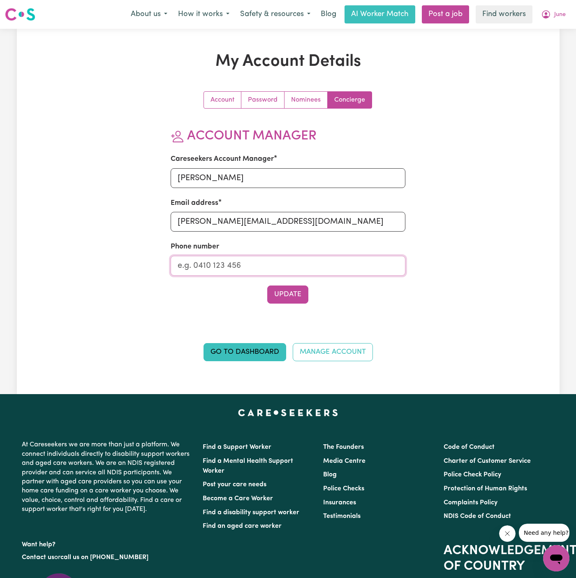
type input "1300765465"
click at [291, 290] on button "Update" at bounding box center [287, 294] width 41 height 18
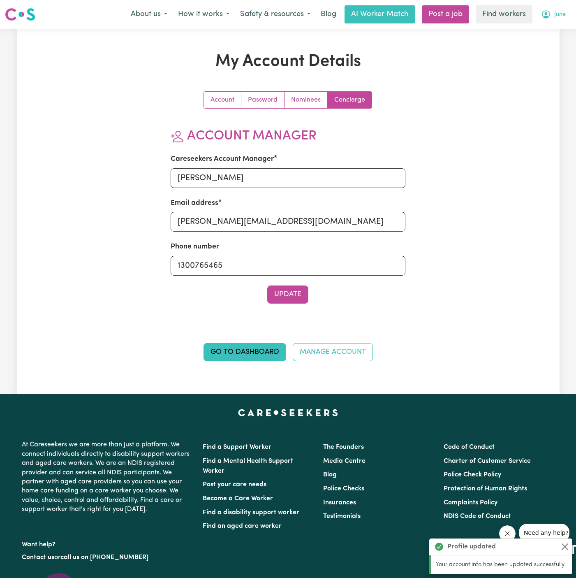
click at [556, 14] on span "June" at bounding box center [560, 14] width 12 height 9
click at [556, 25] on link "My Dashboard" at bounding box center [538, 32] width 65 height 16
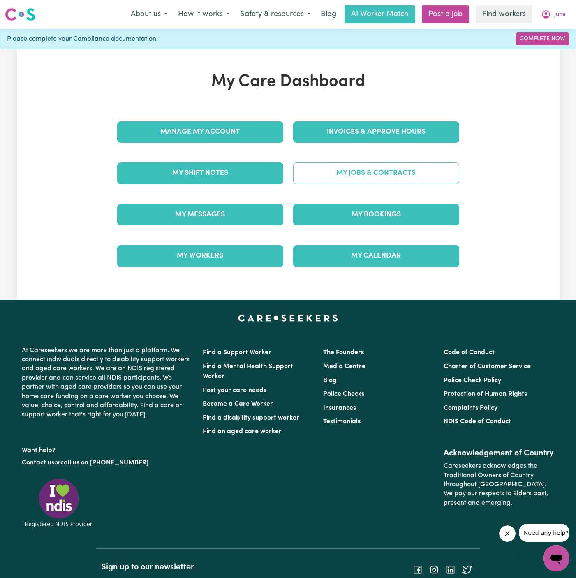
click at [365, 177] on link "My Jobs & Contracts" at bounding box center [376, 172] width 166 height 21
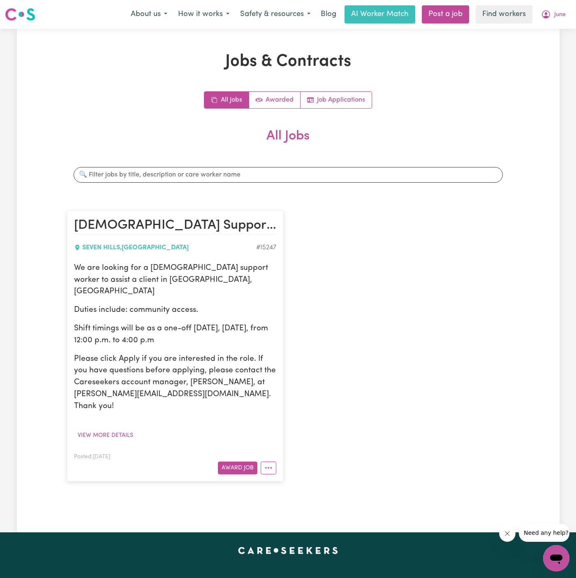
click at [126, 256] on div "[GEOGRAPHIC_DATA] , [GEOGRAPHIC_DATA] # 15247" at bounding box center [175, 248] width 202 height 20
click at [247, 461] on button "Award Job" at bounding box center [237, 467] width 39 height 13
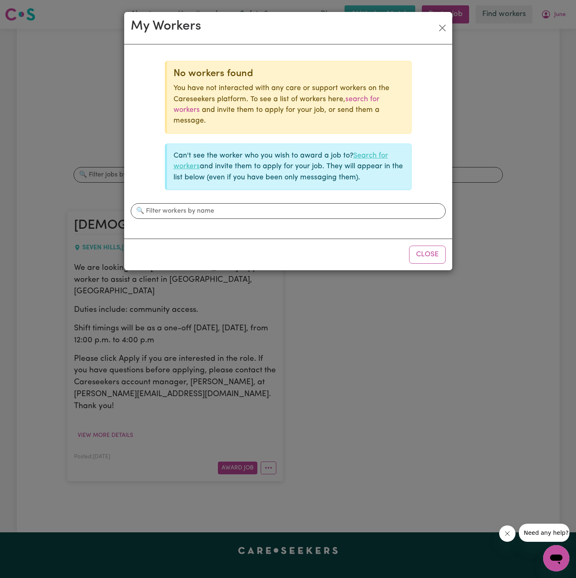
click at [384, 156] on link "Search for workers" at bounding box center [280, 161] width 215 height 18
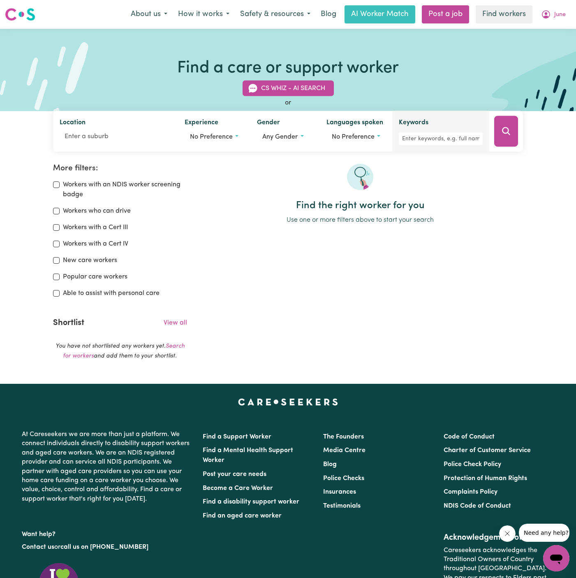
click at [443, 128] on div "Keywords" at bounding box center [441, 132] width 84 height 28
click at [443, 135] on input "Keywords" at bounding box center [441, 138] width 84 height 13
type input "[PERSON_NAME]"
click at [501, 130] on icon "Search" at bounding box center [506, 131] width 10 height 10
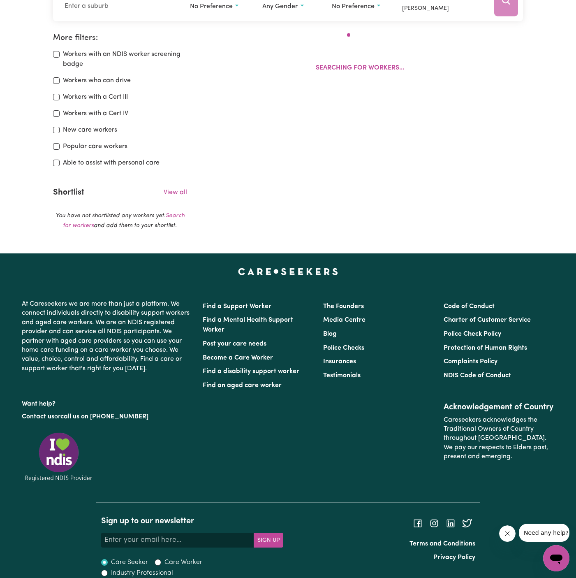
scroll to position [137, 0]
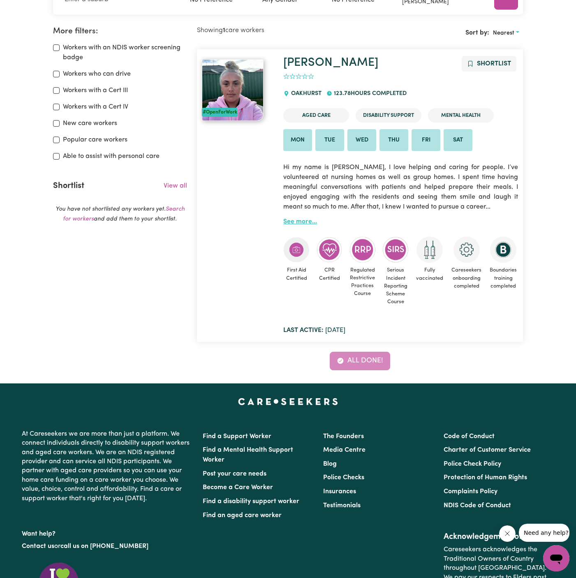
click at [291, 220] on link "See more..." at bounding box center [300, 221] width 34 height 7
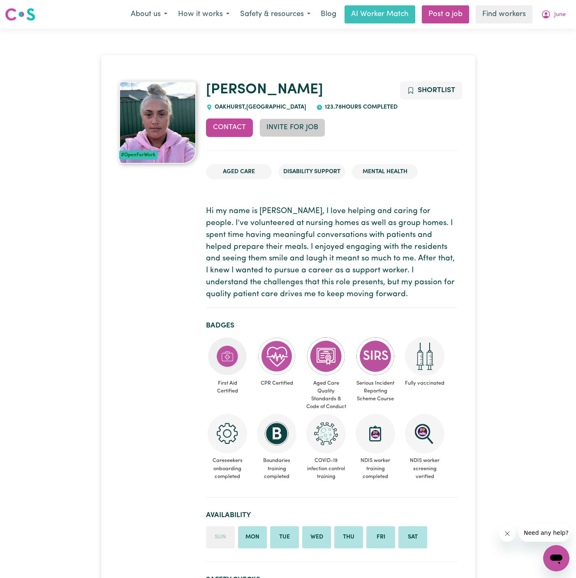
click at [292, 127] on button "Invite for Job" at bounding box center [292, 127] width 66 height 18
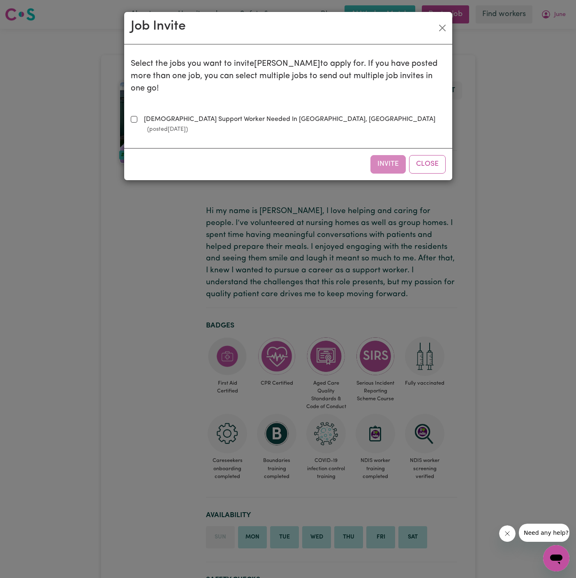
click at [229, 114] on label "[DEMOGRAPHIC_DATA] Support Worker Needed In [GEOGRAPHIC_DATA], [GEOGRAPHIC_DATA…" at bounding box center [293, 124] width 305 height 20
click at [137, 116] on input "[DEMOGRAPHIC_DATA] Support Worker Needed In [GEOGRAPHIC_DATA], [GEOGRAPHIC_DATA…" at bounding box center [134, 119] width 7 height 7
checkbox input "true"
click at [381, 155] on button "Invite" at bounding box center [387, 164] width 35 height 18
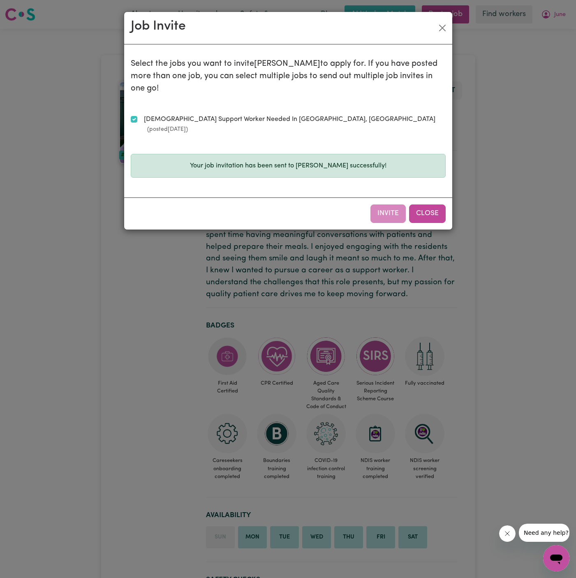
click at [432, 204] on button "Close" at bounding box center [427, 213] width 37 height 18
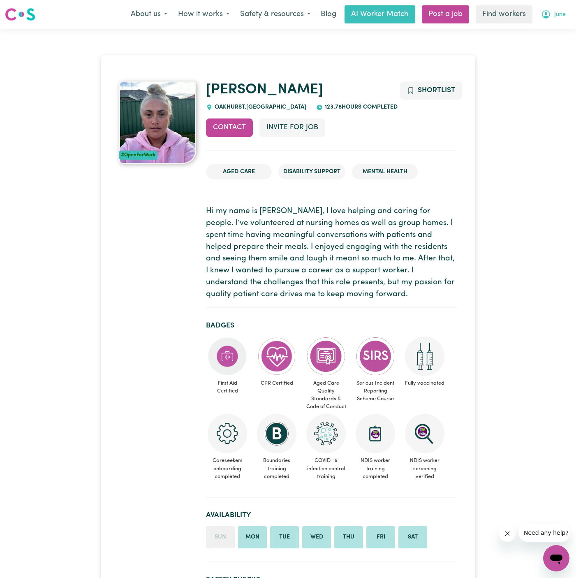
click at [559, 16] on span "June" at bounding box center [560, 14] width 12 height 9
click at [559, 20] on button "June" at bounding box center [553, 14] width 35 height 17
click at [555, 13] on span "June" at bounding box center [560, 14] width 12 height 9
click at [555, 26] on link "My Dashboard" at bounding box center [538, 32] width 65 height 16
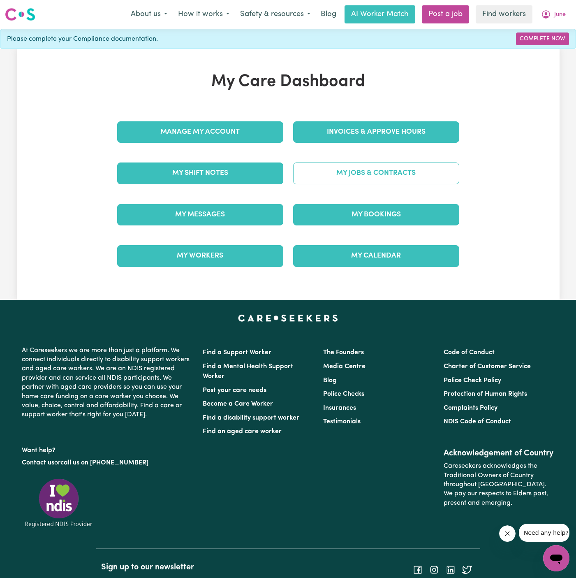
click at [369, 173] on link "My Jobs & Contracts" at bounding box center [376, 172] width 166 height 21
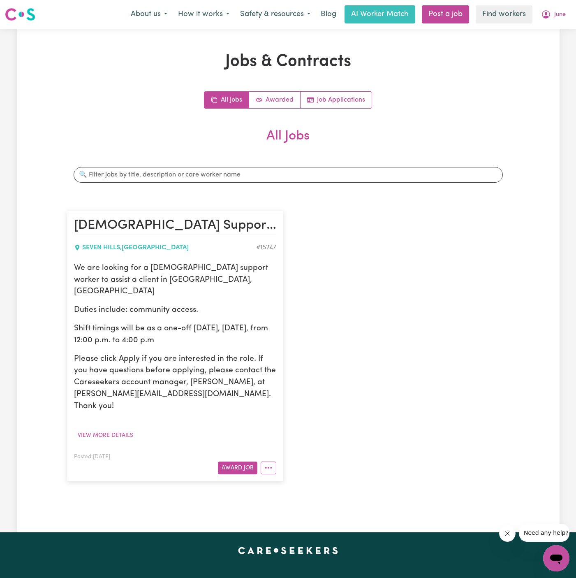
click at [242, 451] on div "Posted: [DATE] Award Job" at bounding box center [175, 462] width 202 height 23
click at [242, 461] on button "Award Job" at bounding box center [237, 467] width 39 height 13
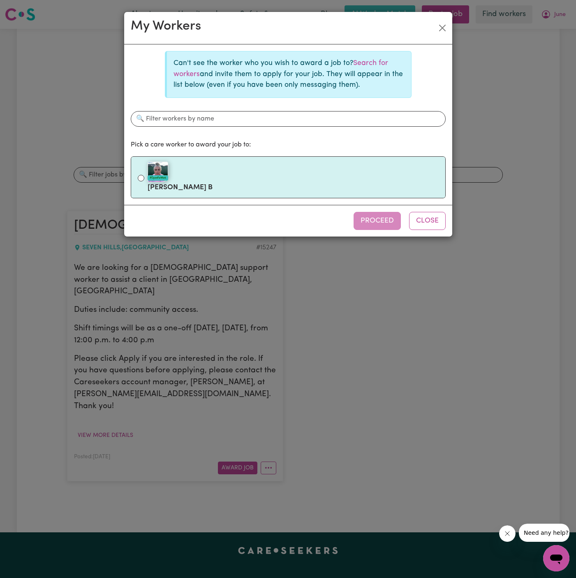
drag, startPoint x: 236, startPoint y: 184, endPoint x: 363, endPoint y: 227, distance: 133.9
click at [237, 184] on label "#OpenForWork [PERSON_NAME]" at bounding box center [293, 177] width 291 height 35
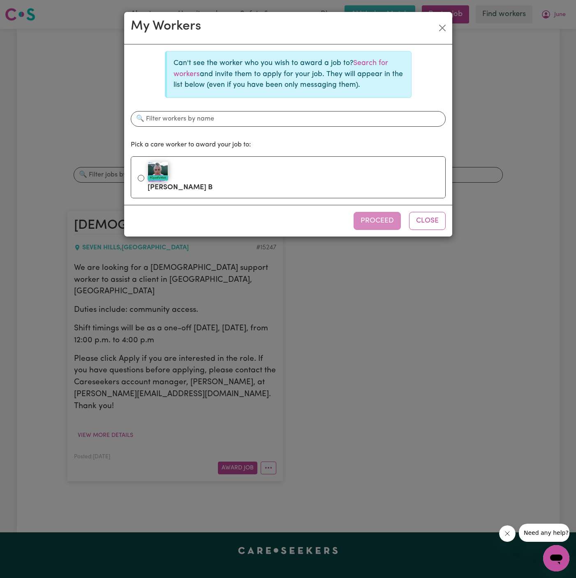
click at [144, 181] on input "#OpenForWork [PERSON_NAME]" at bounding box center [141, 178] width 7 height 7
radio input "true"
click at [367, 230] on div "Proceed Close" at bounding box center [288, 221] width 328 height 32
click at [377, 220] on button "Proceed" at bounding box center [377, 221] width 47 height 18
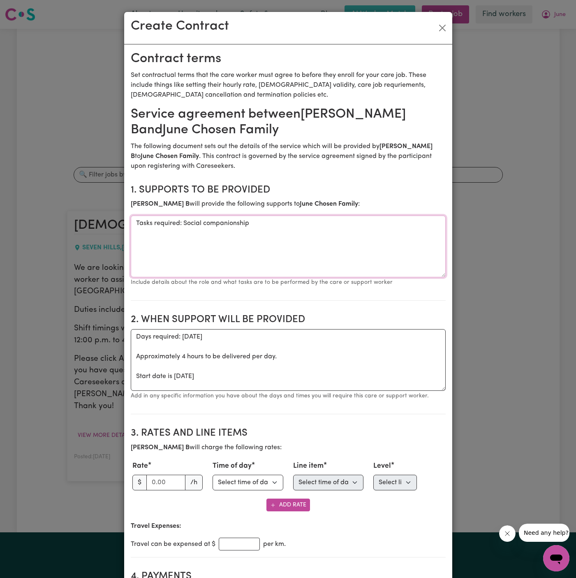
drag, startPoint x: 182, startPoint y: 223, endPoint x: 94, endPoint y: 223, distance: 88.4
click at [94, 223] on div "Create Contract Contract terms Set contractual terms that the care worker must …" at bounding box center [288, 289] width 576 height 578
click at [215, 224] on textarea "Social companionship" at bounding box center [288, 246] width 315 height 62
type textarea "Social companionship and community access"
drag, startPoint x: 173, startPoint y: 377, endPoint x: 127, endPoint y: 340, distance: 58.8
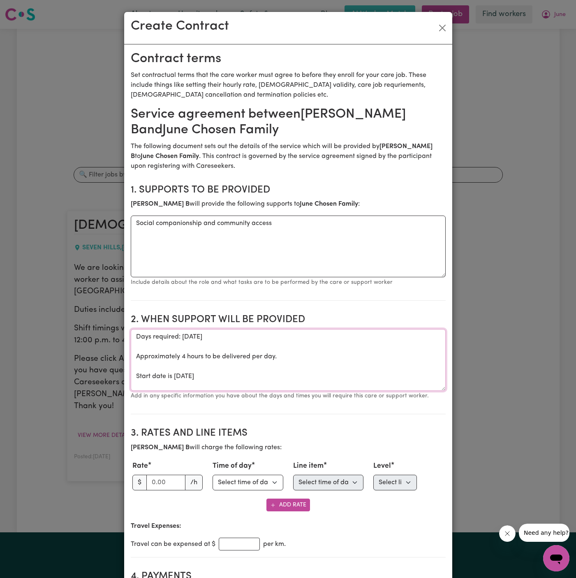
click at [260, 338] on textarea "ONE OFF [DATE]" at bounding box center [288, 360] width 315 height 62
click at [280, 336] on textarea "ONE OFF [DATE] from 12 pm tp 4 pm" at bounding box center [288, 360] width 315 height 62
type textarea "ONE OFF [DATE] from 12 pm to 4 pm"
click at [159, 483] on input "number" at bounding box center [165, 482] width 39 height 16
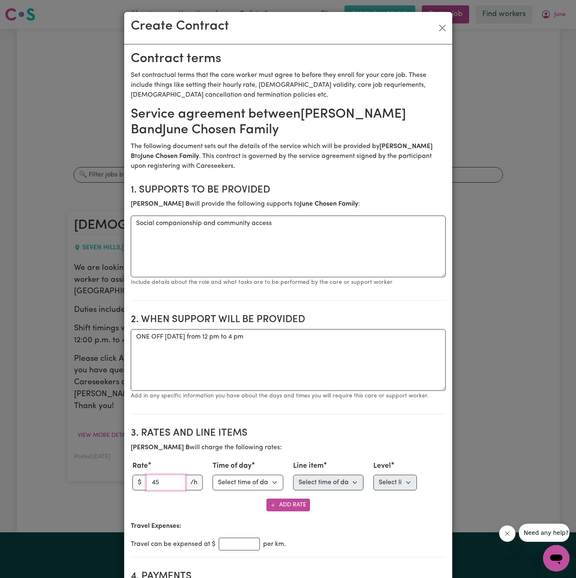
type input "45"
click at [221, 395] on small "Add in any specific information you have about the days and times you will requ…" at bounding box center [280, 396] width 298 height 6
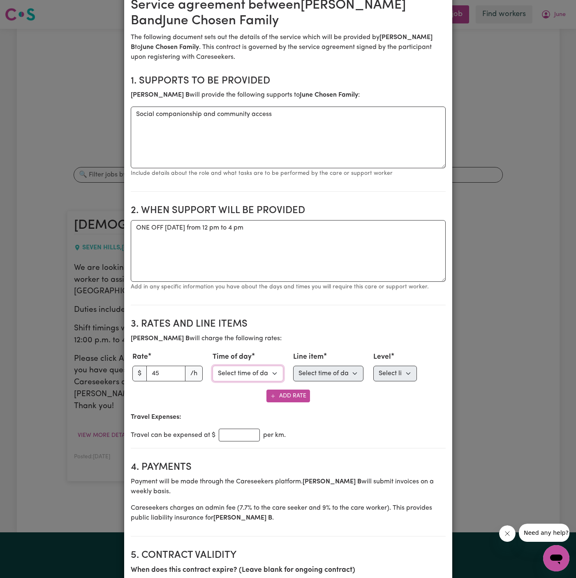
click at [230, 375] on select "Select time of day Weekday Daytime Weekday Evening [DATE] [DATE] Public Holiday…" at bounding box center [248, 373] width 71 height 16
select select "WEEKDAY_DAYTIME"
click at [213, 365] on select "Select time of day Weekday Daytime Weekday Evening [DATE] [DATE] Public Holiday…" at bounding box center [248, 373] width 71 height 16
click at [315, 377] on select "Select time of day first Assistance with Self Care Activities Assistance with p…" at bounding box center [328, 373] width 71 height 16
click at [293, 365] on select "Select line item Assistance with Self Care Activities Assistance with personal …" at bounding box center [328, 373] width 71 height 16
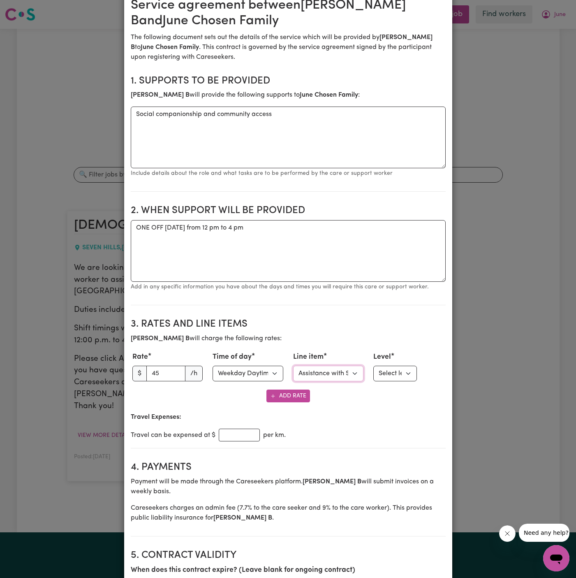
click at [329, 369] on select "Select line item Assistance with Self Care Activities Assistance with personal …" at bounding box center [328, 373] width 71 height 16
select select "COMMUNITY_ACCESS"
click at [293, 365] on select "Select line item Assistance with Self Care Activities Assistance with personal …" at bounding box center [328, 373] width 71 height 16
click at [388, 368] on select "Select level Standard Level 1 High Intensity Level 2" at bounding box center [395, 373] width 44 height 16
select select "ONE"
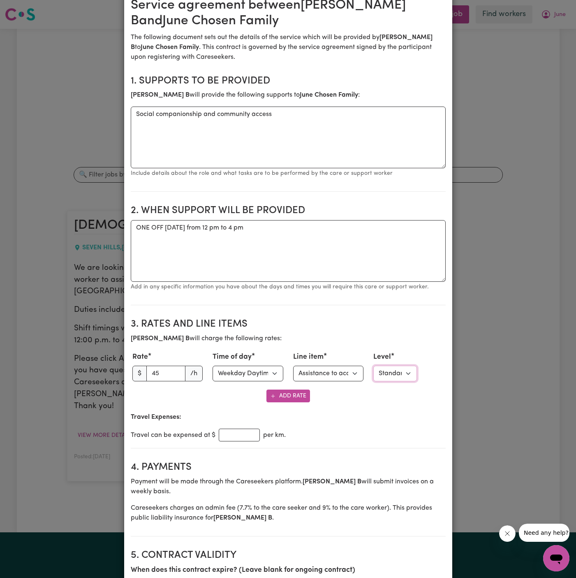
click at [373, 365] on select "Select level Standard Level 1 High Intensity Level 2" at bounding box center [395, 373] width 44 height 16
click at [217, 399] on div "Add Rate" at bounding box center [288, 395] width 315 height 13
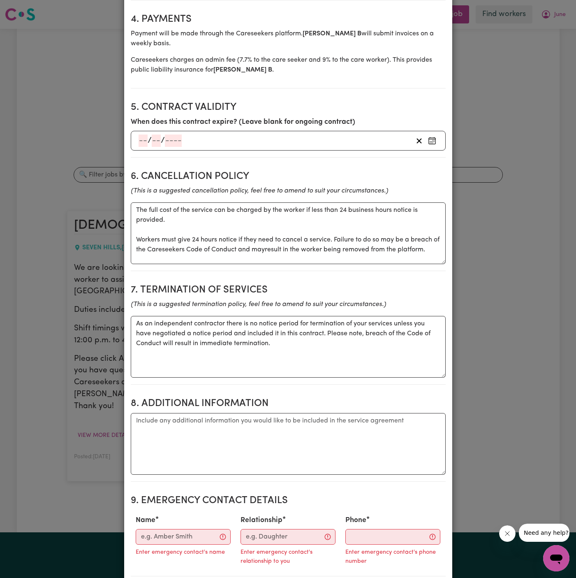
scroll to position [668, 0]
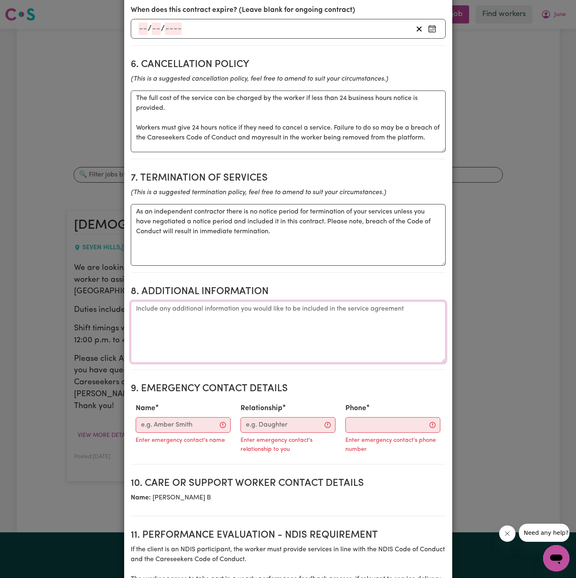
click at [229, 353] on textarea "Additional information" at bounding box center [288, 332] width 315 height 62
click at [335, 329] on textarea "Additional information" at bounding box center [288, 332] width 315 height 62
paste textarea "[GEOGRAPHIC_DATA], [GEOGRAPHIC_DATA]"
type textarea "[GEOGRAPHIC_DATA], [GEOGRAPHIC_DATA]"
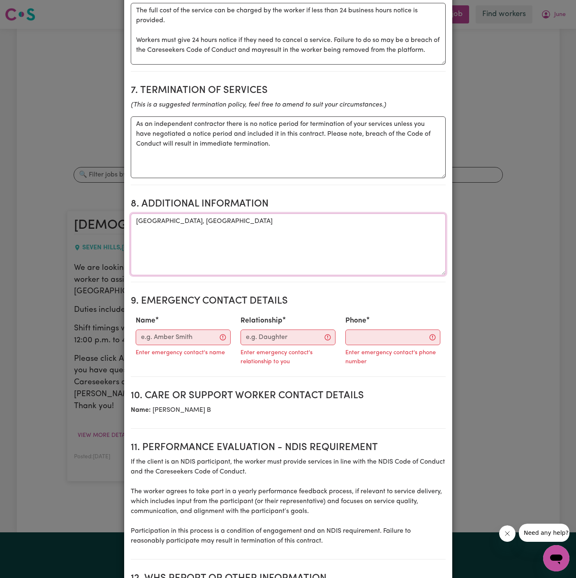
scroll to position [789, 0]
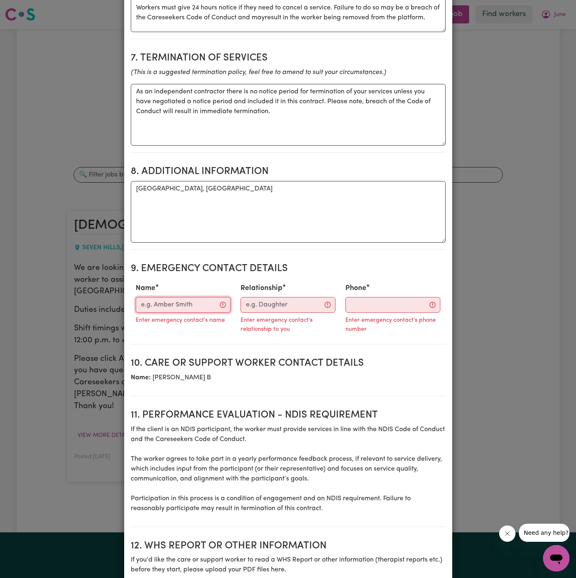
click at [181, 308] on input "Name" at bounding box center [183, 305] width 95 height 16
click at [179, 301] on input "Name" at bounding box center [183, 305] width 95 height 16
paste input "[PERSON_NAME] - Operations Manager"
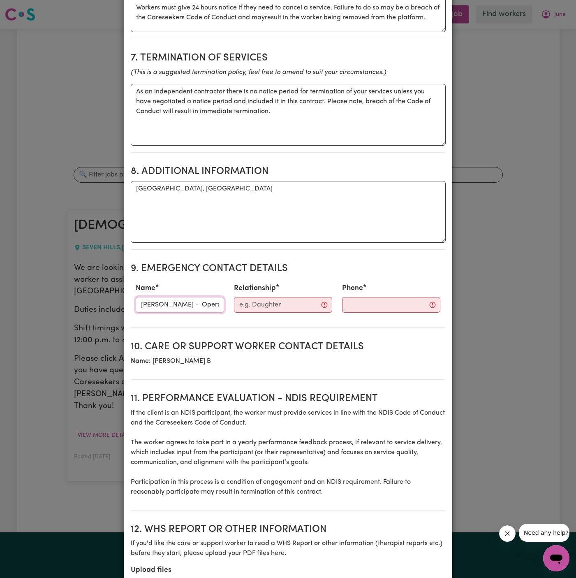
scroll to position [0, 46]
drag, startPoint x: 146, startPoint y: 302, endPoint x: 271, endPoint y: 302, distance: 125.4
click at [271, 302] on div "Name [PERSON_NAME] - Operations Manager Relationship Phone" at bounding box center [288, 298] width 315 height 36
type input "[PERSON_NAME] -"
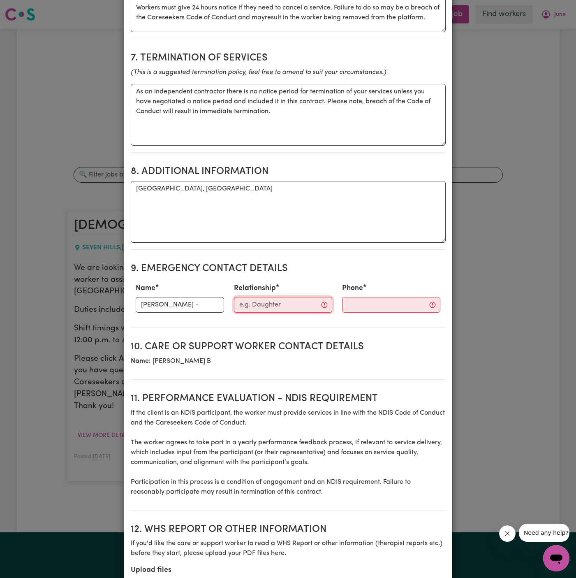
click at [293, 305] on input "Relationship" at bounding box center [283, 305] width 98 height 16
paste input "Operations Manager"
type input "Operations Manager"
click at [199, 304] on input "[PERSON_NAME] -" at bounding box center [181, 305] width 90 height 16
type input "[PERSON_NAME]"
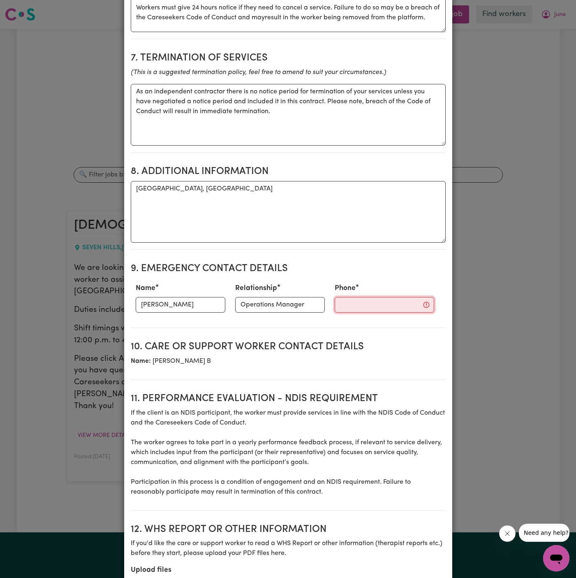
click at [353, 298] on input "Phone" at bounding box center [384, 305] width 99 height 16
paste input "[PHONE_NUMBER]"
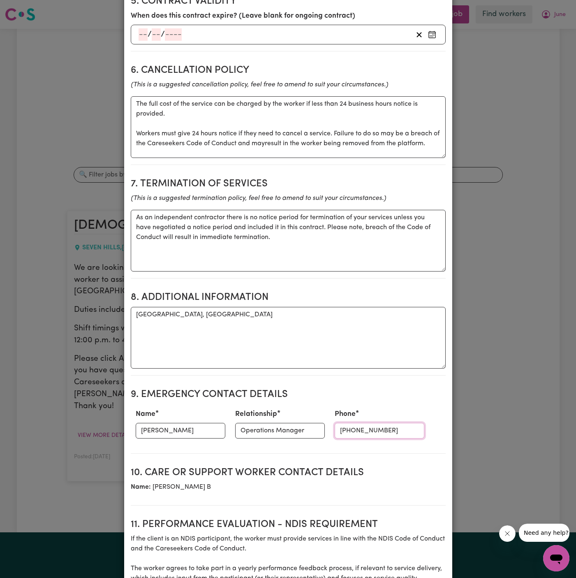
scroll to position [880, 0]
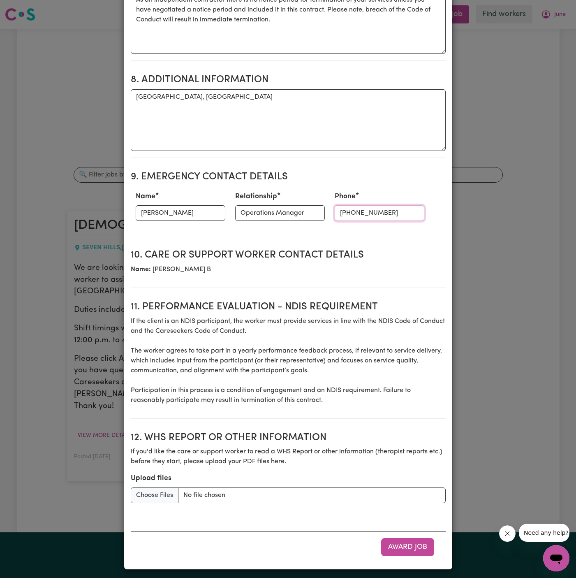
type input "[PHONE_NUMBER]"
click at [416, 555] on div "Award Job" at bounding box center [288, 547] width 315 height 32
click at [410, 543] on button "Award Job" at bounding box center [407, 547] width 53 height 18
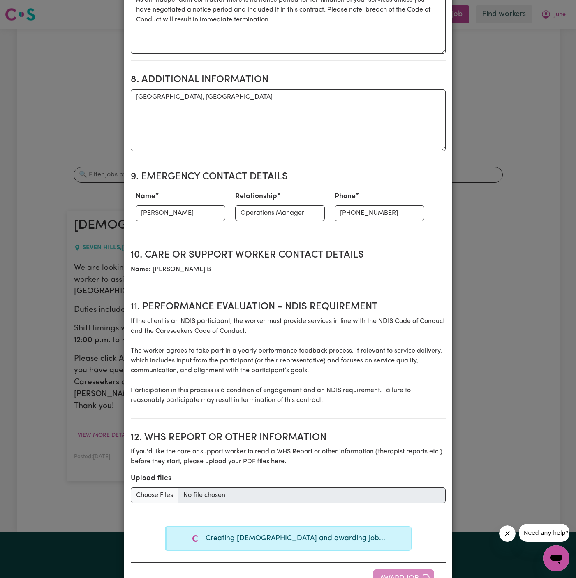
type textarea "Tasks required: Social companionship"
type textarea "Days required: [DATE] Approximately 4 hours to be delivered per day. Start date…"
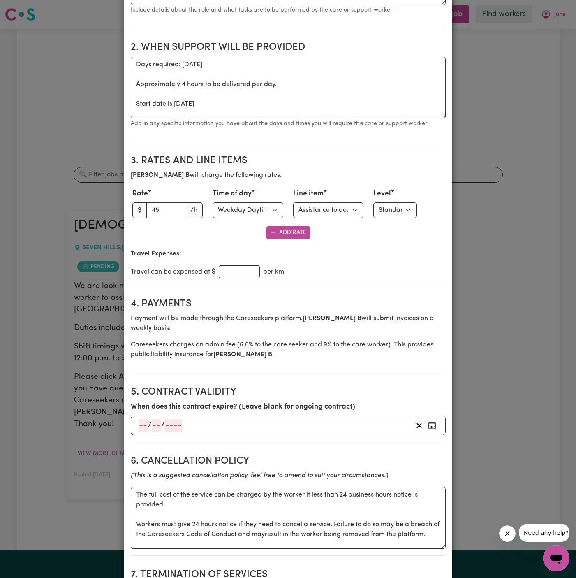
scroll to position [0, 0]
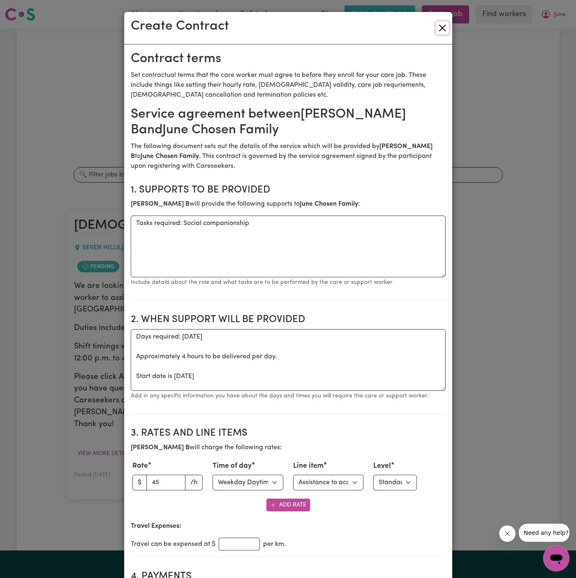
click at [442, 32] on button "Close" at bounding box center [442, 27] width 13 height 13
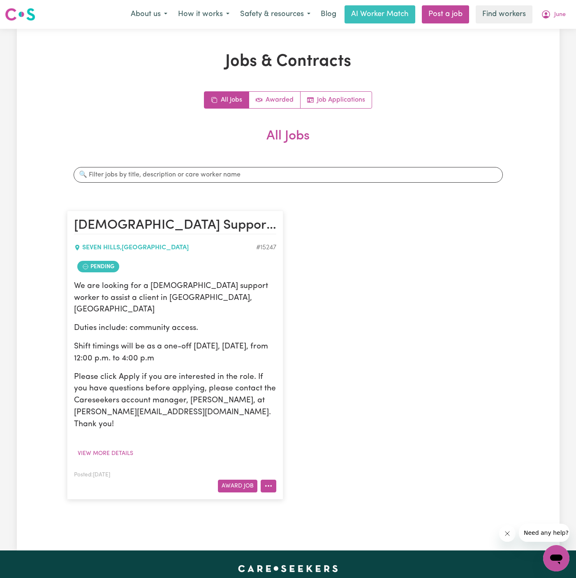
click at [274, 479] on button "More options" at bounding box center [269, 485] width 16 height 13
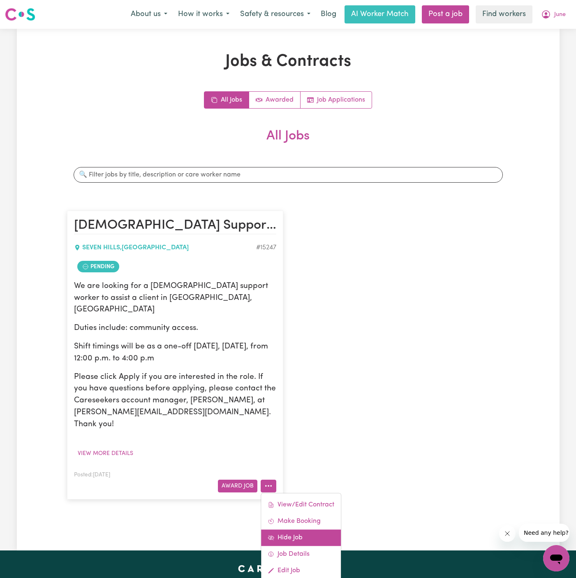
click at [302, 529] on link "Hide Job" at bounding box center [301, 537] width 80 height 16
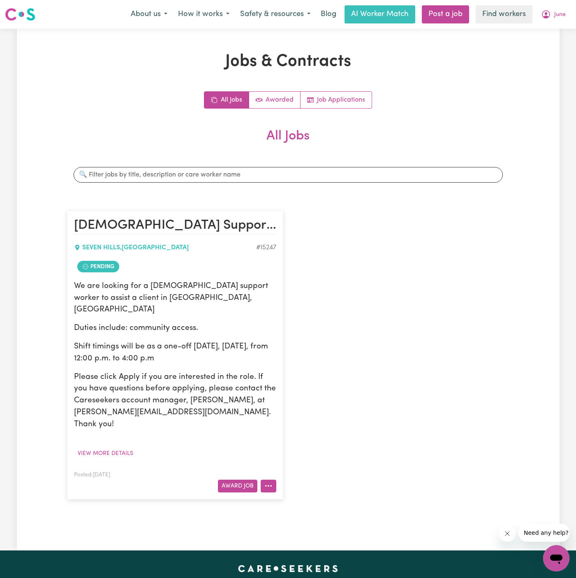
click at [262, 479] on button "More options" at bounding box center [269, 485] width 16 height 13
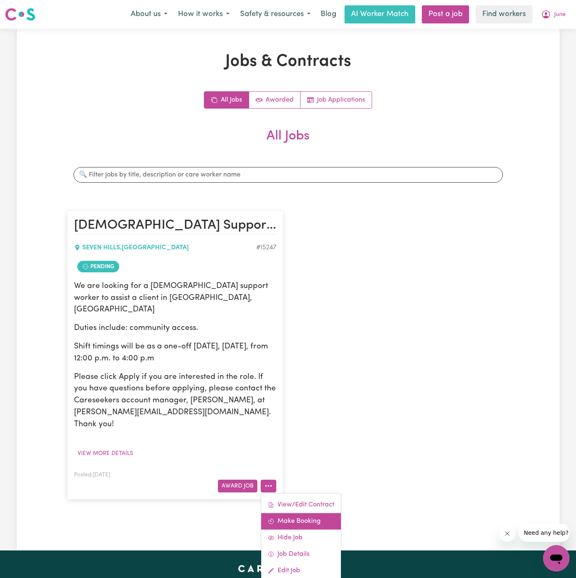
click at [321, 513] on link "Make Booking" at bounding box center [301, 521] width 80 height 16
select select "pm"
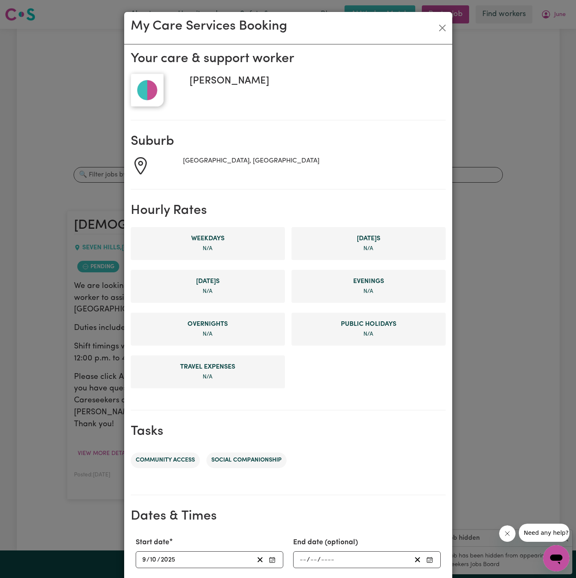
scroll to position [156, 0]
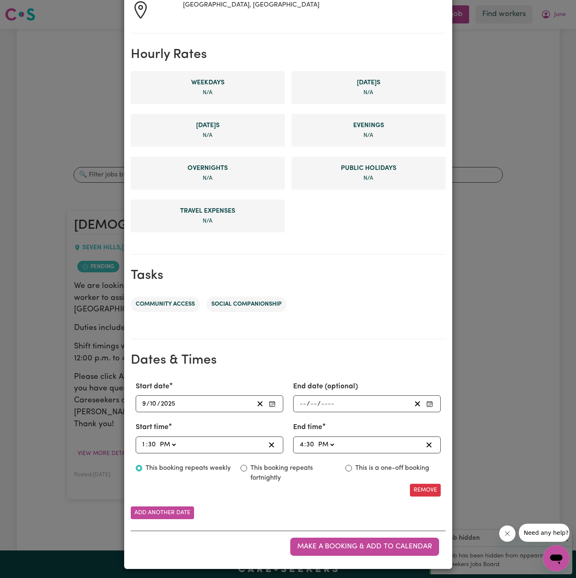
click at [140, 400] on div "[DATE] [DATE]" at bounding box center [210, 403] width 148 height 17
click at [145, 398] on input "9" at bounding box center [144, 403] width 5 height 11
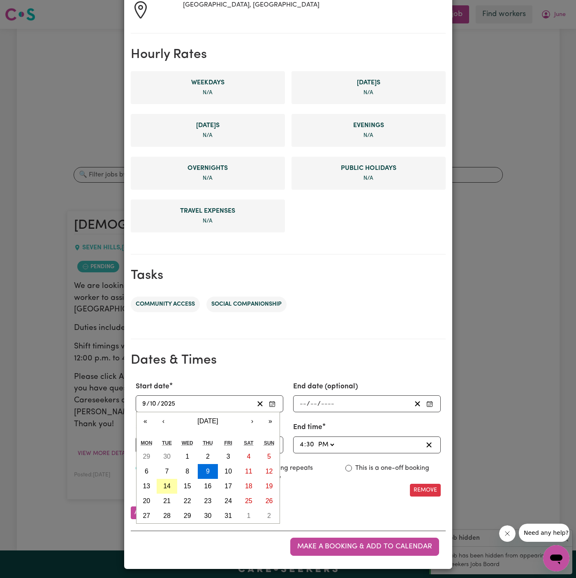
click at [160, 479] on button "14" at bounding box center [167, 486] width 21 height 15
type input "[DATE]"
type input "14"
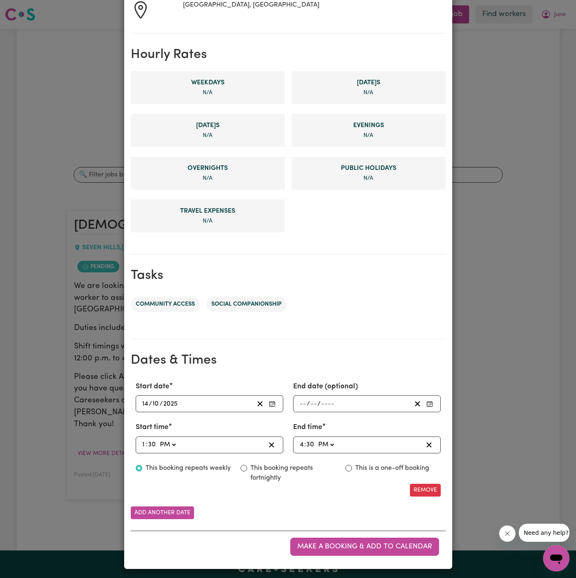
click at [143, 441] on input "1" at bounding box center [144, 444] width 5 height 11
type input "12"
type input "12:00"
type input "00"
click at [303, 443] on input "4" at bounding box center [301, 444] width 5 height 11
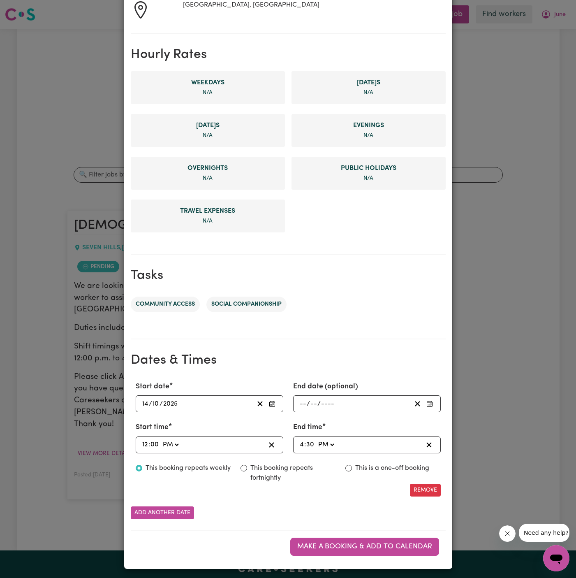
type input "16:00"
type input "00"
click at [375, 463] on label "This is a one-off booking" at bounding box center [392, 468] width 74 height 10
click at [352, 465] on input "This is a one-off booking" at bounding box center [348, 468] width 7 height 7
radio input "true"
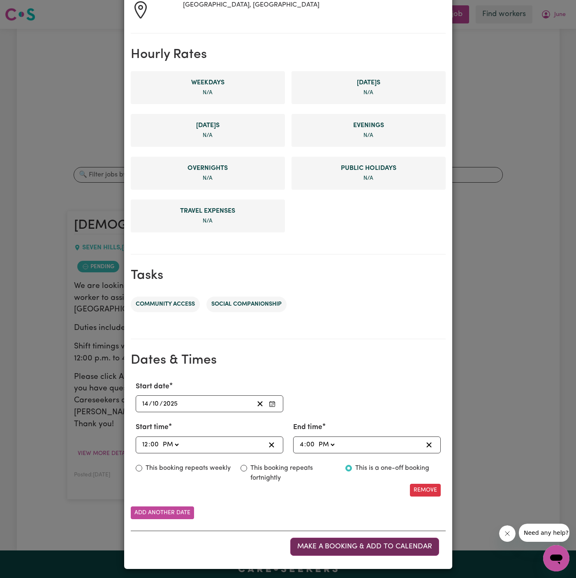
click at [385, 546] on span "Make a booking & add to calendar" at bounding box center [364, 546] width 135 height 7
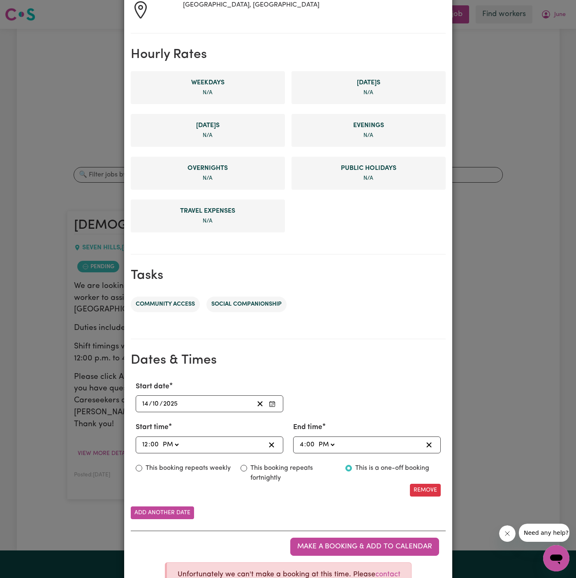
scroll to position [209, 0]
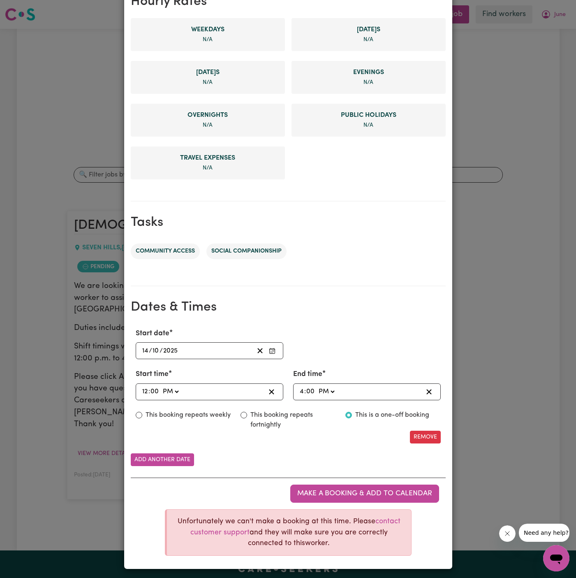
click at [363, 295] on section "Dates & Times Start date [DATE] [DATE] « ‹ [DATE] › » Mon Tue Wed Thu Fri Sat S…" at bounding box center [288, 421] width 315 height 270
click at [319, 264] on ul "Community access Social companionship" at bounding box center [288, 251] width 315 height 29
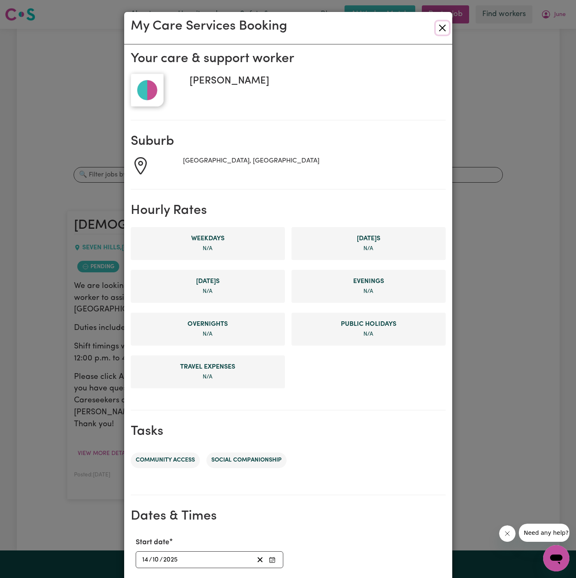
click at [447, 30] on button "Close" at bounding box center [442, 27] width 13 height 13
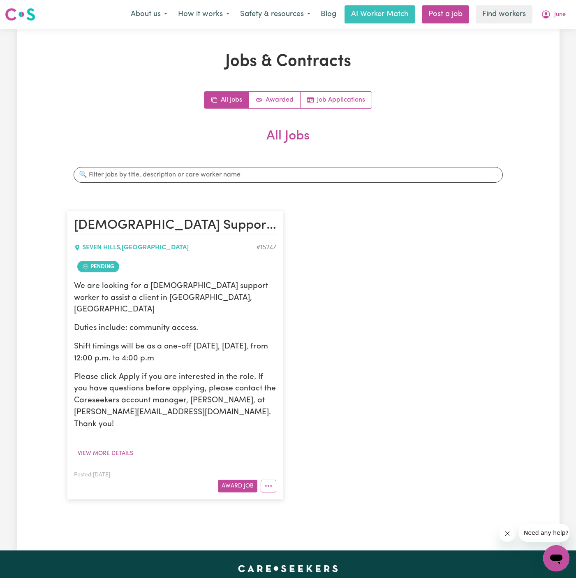
click at [368, 294] on div "[DEMOGRAPHIC_DATA] Support Worker Needed In [GEOGRAPHIC_DATA], [GEOGRAPHIC_DATA…" at bounding box center [288, 354] width 452 height 305
drag, startPoint x: 372, startPoint y: 296, endPoint x: 344, endPoint y: 323, distance: 39.2
click at [355, 297] on div "[DEMOGRAPHIC_DATA] Support Worker Needed In [GEOGRAPHIC_DATA], [GEOGRAPHIC_DATA…" at bounding box center [288, 354] width 452 height 305
click at [271, 479] on button "More options" at bounding box center [269, 485] width 16 height 13
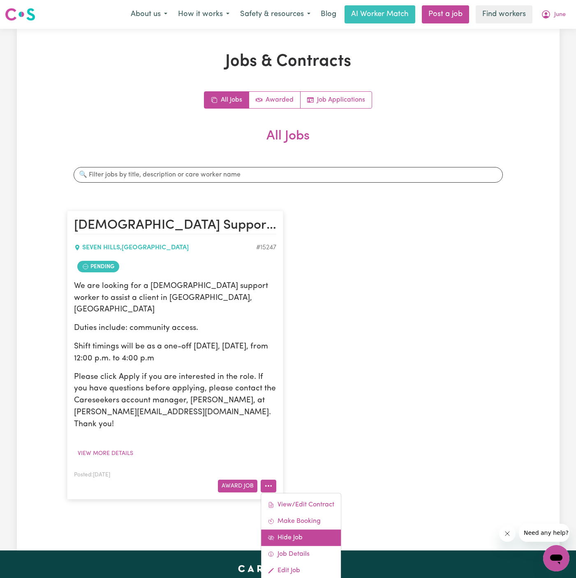
click at [319, 529] on link "Hide Job" at bounding box center [301, 537] width 80 height 16
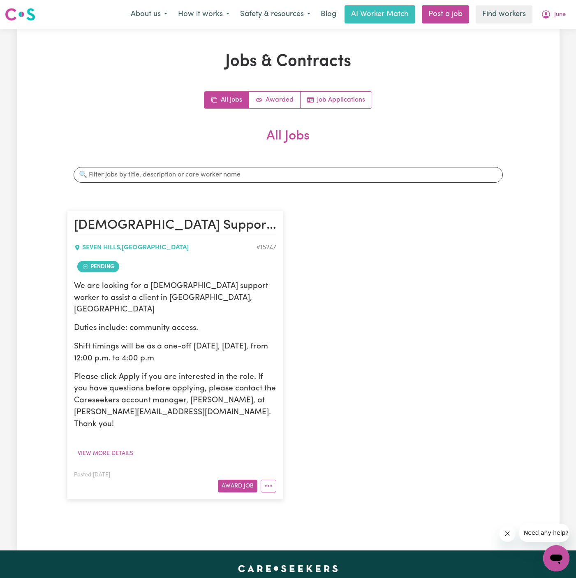
click at [417, 159] on section "All Jobs Search jobs [DEMOGRAPHIC_DATA] Support Worker Needed In [GEOGRAPHIC_DA…" at bounding box center [288, 317] width 442 height 379
click at [560, 13] on span "June" at bounding box center [560, 14] width 12 height 9
click at [560, 31] on link "My Dashboard" at bounding box center [538, 32] width 65 height 16
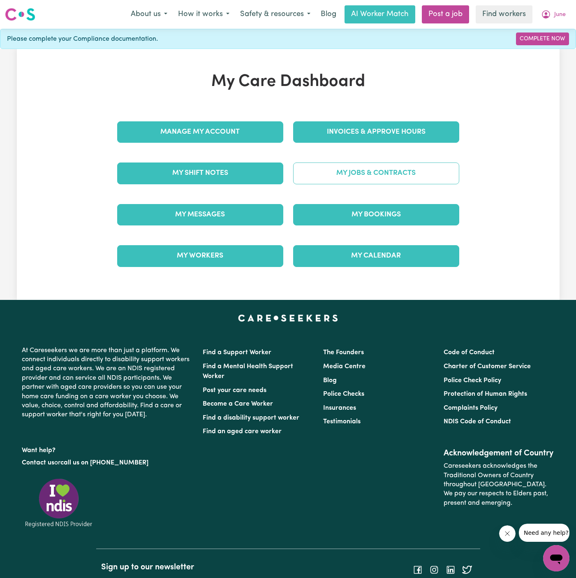
click at [387, 169] on link "My Jobs & Contracts" at bounding box center [376, 172] width 166 height 21
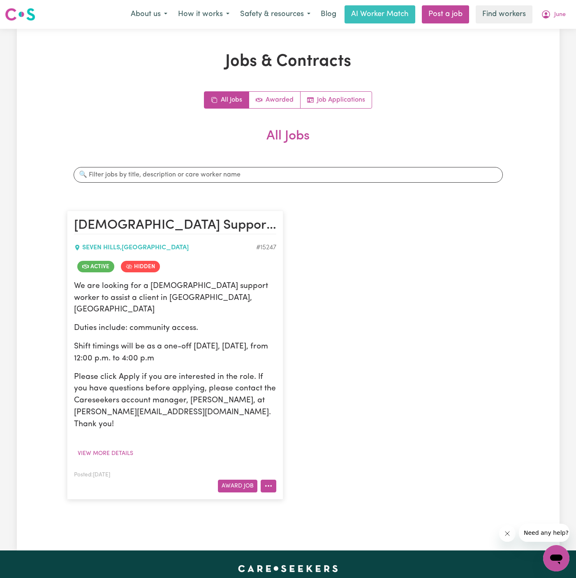
click at [263, 479] on button "More options" at bounding box center [269, 485] width 16 height 13
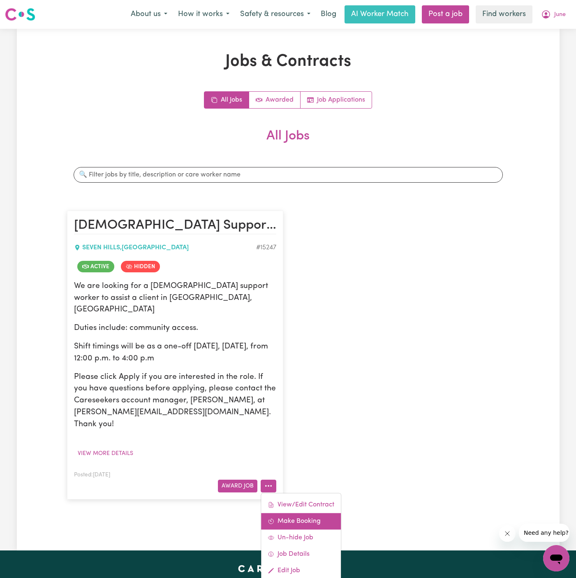
click at [315, 513] on link "Make Booking" at bounding box center [301, 521] width 80 height 16
select select "pm"
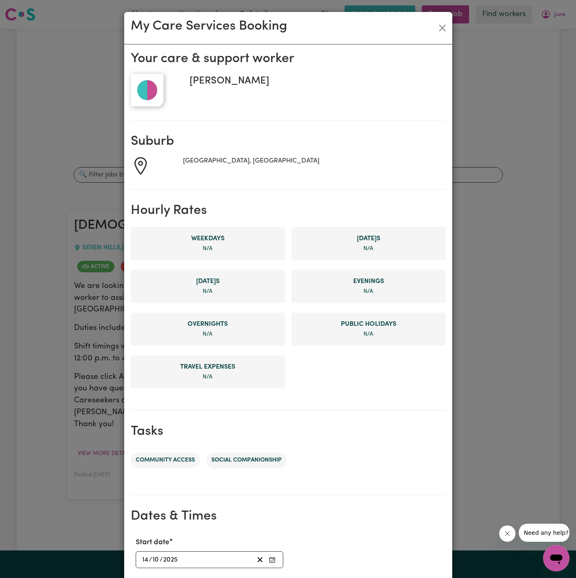
scroll to position [156, 0]
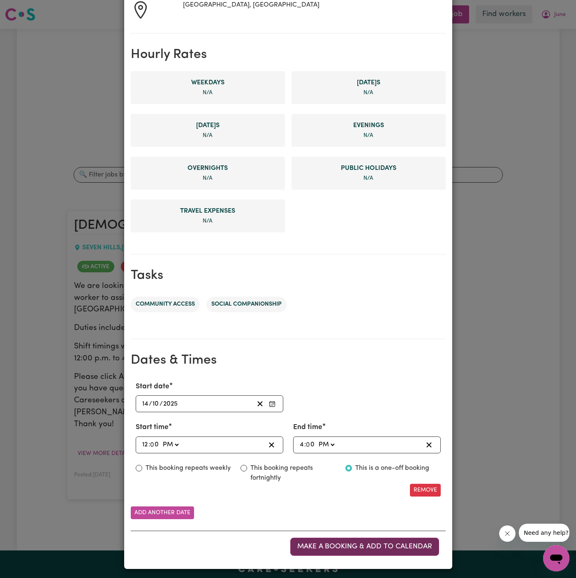
click at [375, 543] on span "Make a booking & add to calendar" at bounding box center [364, 546] width 135 height 7
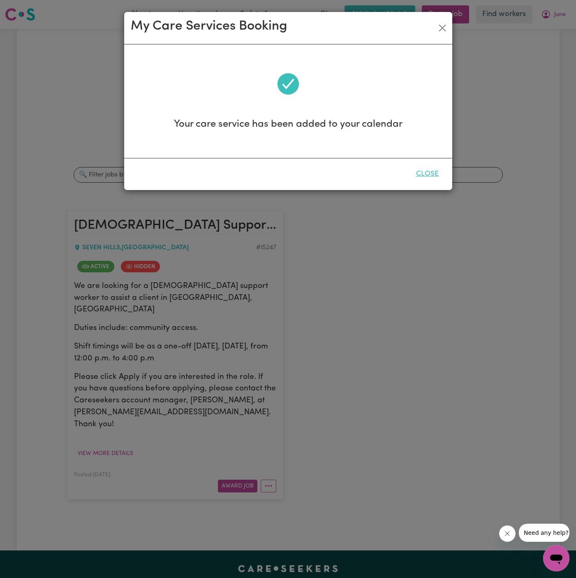
click at [426, 170] on button "Close" at bounding box center [427, 174] width 37 height 18
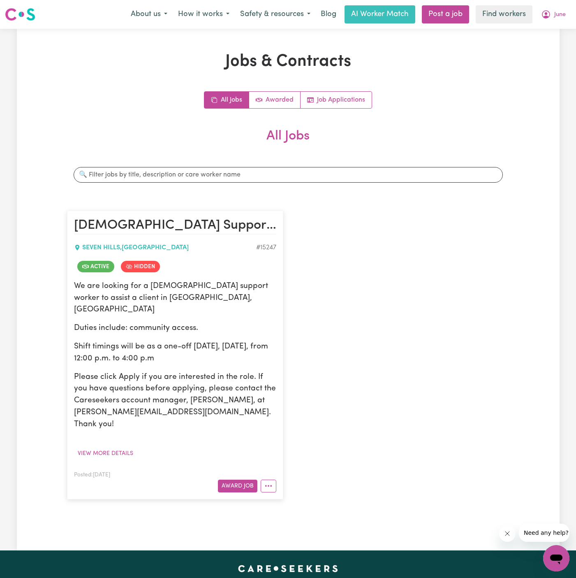
click at [449, 256] on div "[DEMOGRAPHIC_DATA] Support Worker Needed In [GEOGRAPHIC_DATA], [GEOGRAPHIC_DATA…" at bounding box center [288, 354] width 452 height 305
click at [270, 479] on button "More options" at bounding box center [269, 485] width 16 height 13
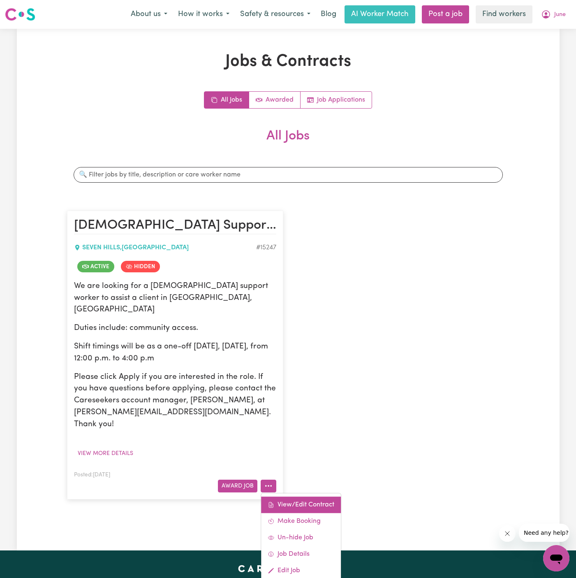
click at [311, 496] on link "View/Edit Contract" at bounding box center [301, 504] width 80 height 16
select select "WEEKDAY_DAYTIME"
select select "COMMUNITY_ACCESS"
select select "ONE"
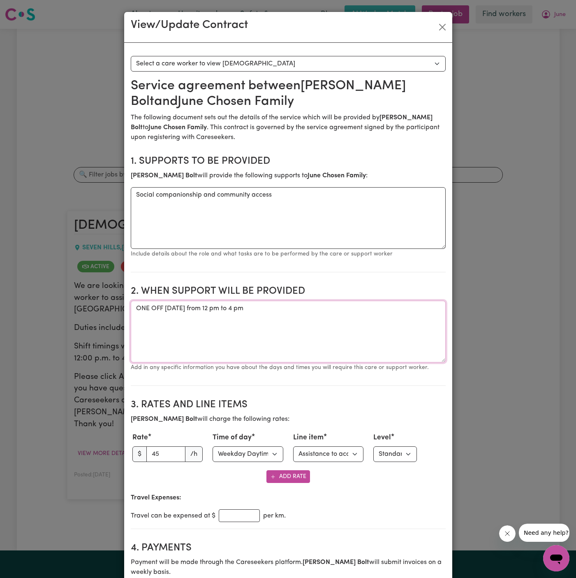
click at [255, 317] on textarea "ONE OFF [DATE] from 12 pm to 4 pm" at bounding box center [288, 332] width 315 height 62
click at [222, 311] on textarea "ONE OFF [DATE] from 12 pm to 4 pm" at bounding box center [288, 332] width 315 height 62
click at [440, 28] on button "Close" at bounding box center [442, 27] width 13 height 13
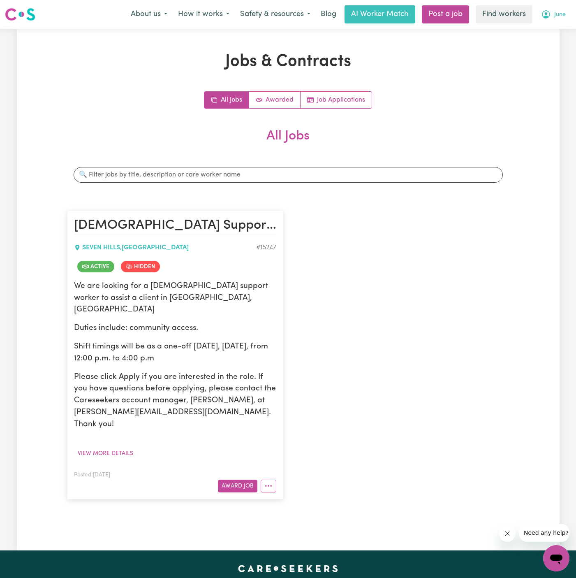
click at [553, 8] on button "June" at bounding box center [553, 14] width 35 height 17
click at [551, 44] on link "Logout" at bounding box center [538, 47] width 65 height 16
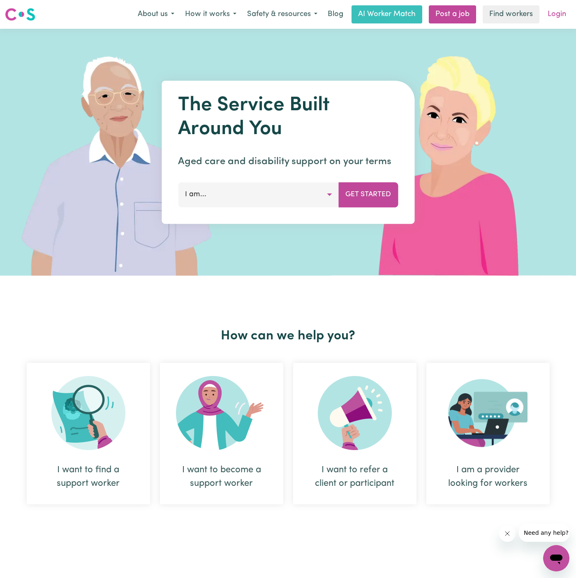
click at [552, 19] on link "Login" at bounding box center [557, 14] width 28 height 18
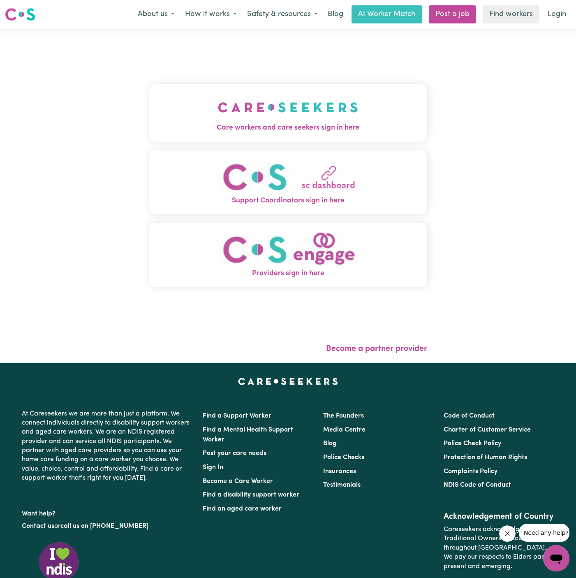
click at [309, 105] on img "Care workers and care seekers sign in here" at bounding box center [288, 107] width 140 height 30
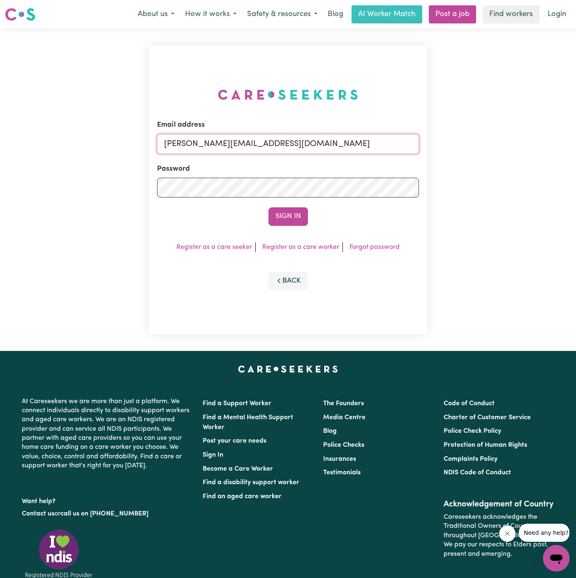
click at [278, 151] on input "[PERSON_NAME][EMAIL_ADDRESS][DOMAIN_NAME]" at bounding box center [288, 144] width 262 height 20
click at [242, 141] on input "[EMAIL_ADDRESS][DOMAIN_NAME]" at bounding box center [288, 144] width 262 height 20
drag, startPoint x: 205, startPoint y: 149, endPoint x: 419, endPoint y: 166, distance: 215.3
click at [419, 166] on div "Email address [EMAIL_ADDRESS][DOMAIN_NAME] Password Sign In Register as a care …" at bounding box center [288, 189] width 278 height 289
click at [268, 207] on button "Sign In" at bounding box center [287, 216] width 39 height 18
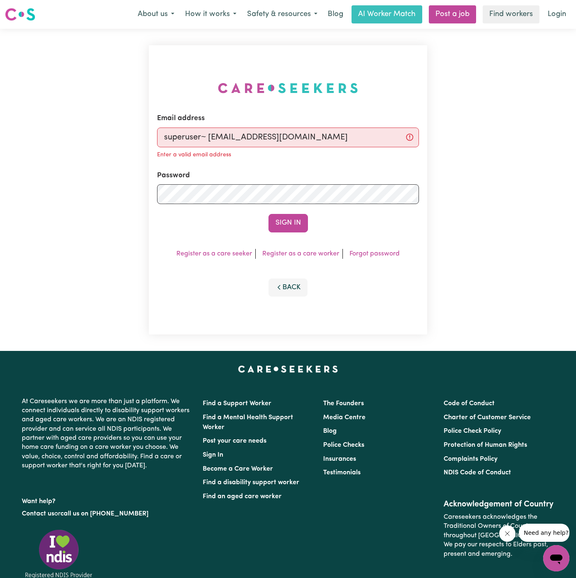
click at [208, 138] on input "superuser~ [EMAIL_ADDRESS][DOMAIN_NAME]" at bounding box center [288, 137] width 262 height 20
type input "[EMAIL_ADDRESS][DOMAIN_NAME]"
click at [296, 226] on button "Sign In" at bounding box center [287, 223] width 39 height 18
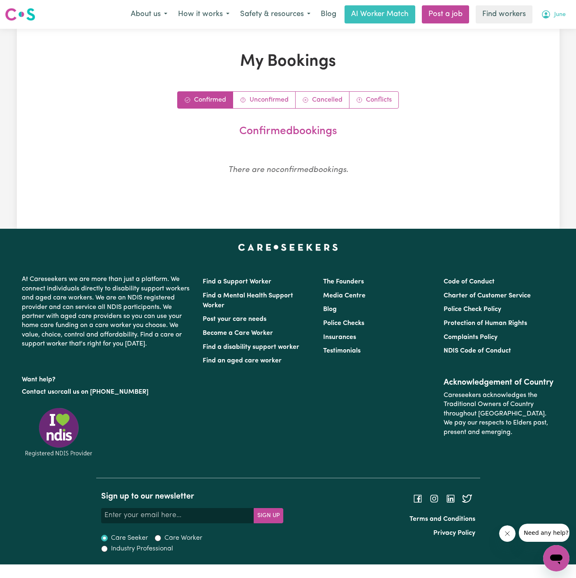
click at [558, 12] on span "June" at bounding box center [560, 14] width 12 height 9
click at [558, 43] on link "Logout" at bounding box center [538, 47] width 65 height 16
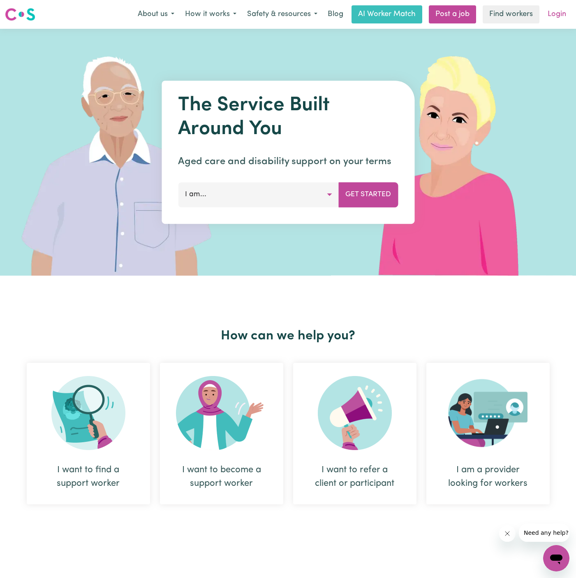
click at [559, 16] on link "Login" at bounding box center [557, 14] width 28 height 18
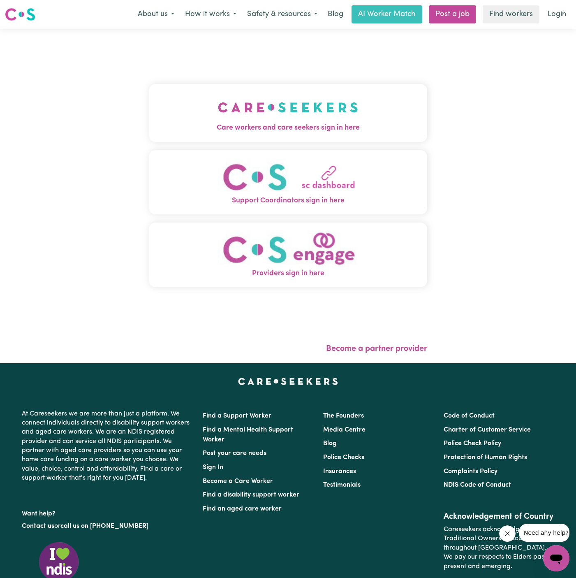
click at [271, 138] on button "Care workers and care seekers sign in here" at bounding box center [288, 113] width 278 height 58
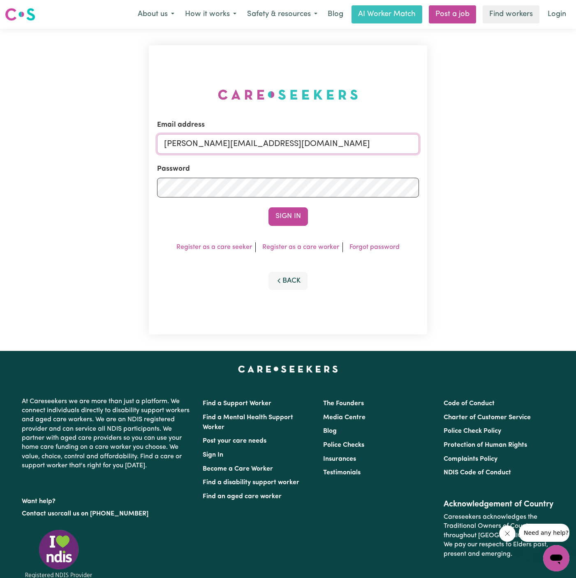
click at [280, 144] on input "[PERSON_NAME][EMAIL_ADDRESS][DOMAIN_NAME]" at bounding box center [288, 144] width 262 height 20
drag, startPoint x: 203, startPoint y: 139, endPoint x: 475, endPoint y: 138, distance: 271.8
click at [475, 138] on div "Email address superuser~Mai-TanNguyenYS@careseekers.com.au Password Sign In Reg…" at bounding box center [288, 190] width 576 height 322
click at [355, 138] on input "superuser~Mai-TanNguyenYS@careseekers.com.au" at bounding box center [288, 144] width 262 height 20
drag, startPoint x: 361, startPoint y: 139, endPoint x: 208, endPoint y: 142, distance: 153.8
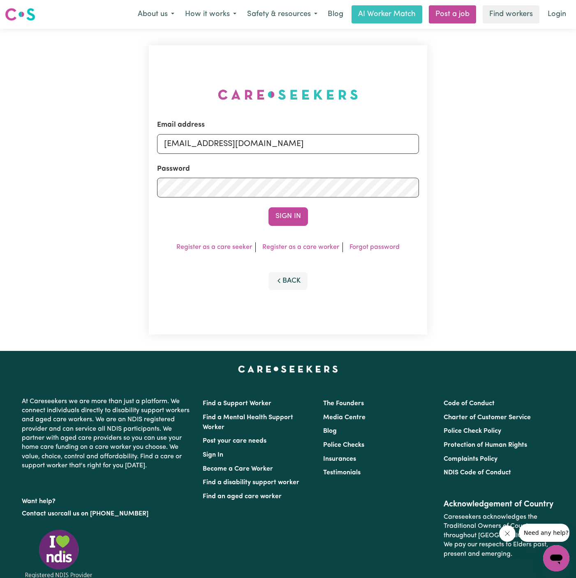
click at [208, 142] on input "superuser~Mai-TanNguyenYS@careseekers.com.au" at bounding box center [288, 144] width 262 height 20
type input "superuser~mizwhity1994@gmail.com"
click at [268, 207] on button "Sign In" at bounding box center [287, 216] width 39 height 18
